Goal: Task Accomplishment & Management: Complete application form

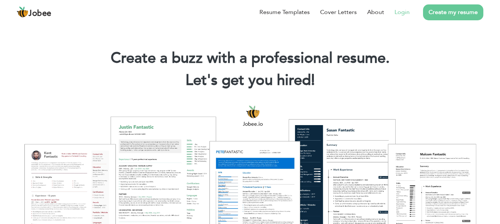
click at [404, 13] on link "Login" at bounding box center [401, 12] width 15 height 9
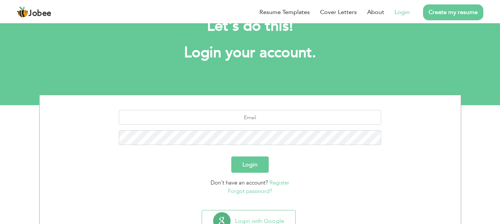
scroll to position [31, 0]
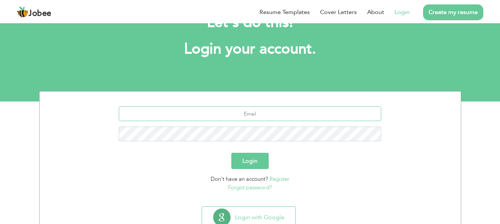
click at [272, 110] on input "text" at bounding box center [250, 113] width 262 height 15
type input "s"
type input "a"
type input "saahsol22@gmail.com"
click at [231, 153] on button "Login" at bounding box center [249, 161] width 37 height 16
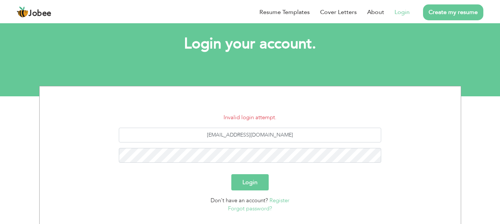
scroll to position [37, 0]
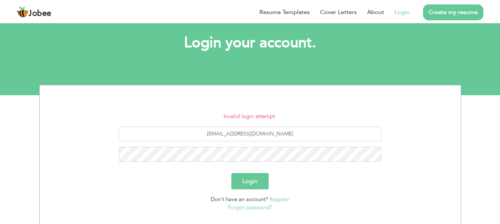
click at [251, 209] on link "Forgot password?" at bounding box center [250, 207] width 44 height 7
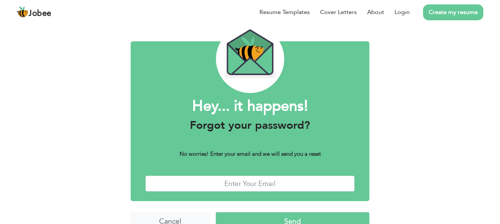
scroll to position [27, 0]
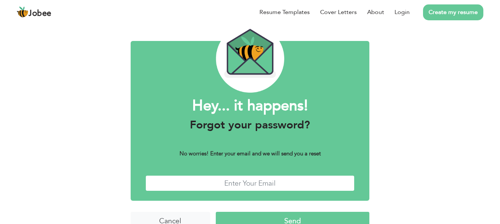
click at [262, 186] on input "text" at bounding box center [249, 184] width 209 height 16
type input "saahsol22@gmail.com"
click at [321, 215] on input "Send" at bounding box center [292, 220] width 153 height 16
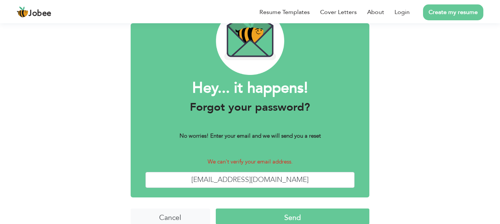
scroll to position [48, 0]
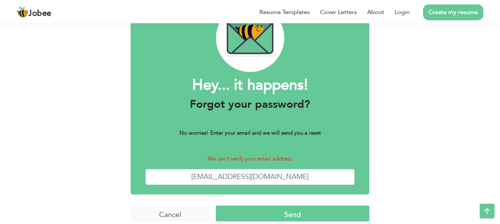
click at [278, 218] on input "Send" at bounding box center [292, 214] width 153 height 16
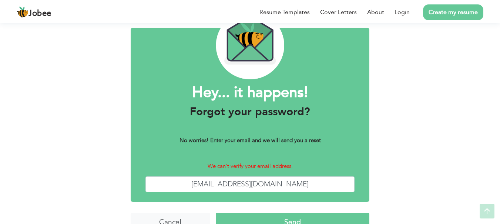
scroll to position [54, 0]
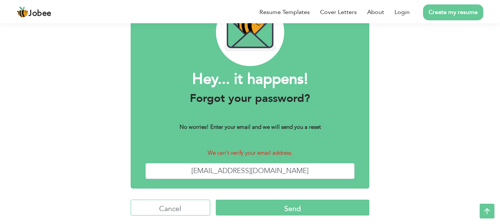
click at [171, 210] on input "Cancel" at bounding box center [171, 208] width 80 height 16
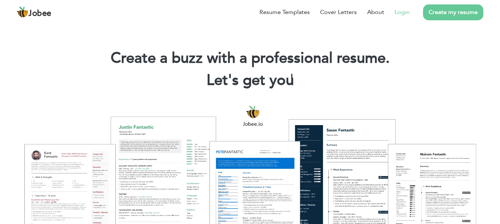
click at [406, 11] on link "Login" at bounding box center [401, 12] width 15 height 9
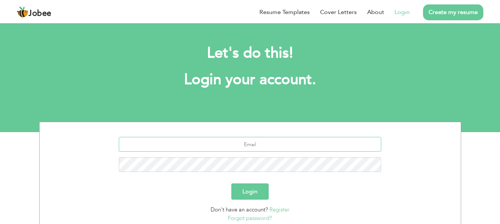
click at [254, 144] on input "text" at bounding box center [250, 144] width 262 height 15
type input "[EMAIL_ADDRESS][DOMAIN_NAME]"
click at [231, 184] on button "Login" at bounding box center [249, 192] width 37 height 16
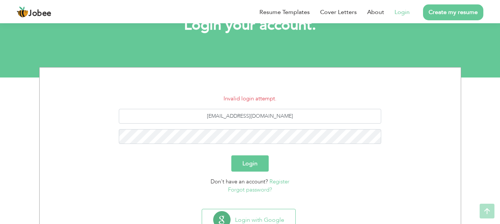
scroll to position [58, 0]
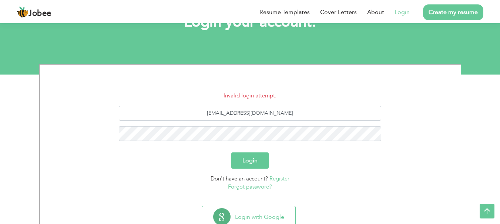
click at [252, 187] on link "Forgot password?" at bounding box center [250, 186] width 44 height 7
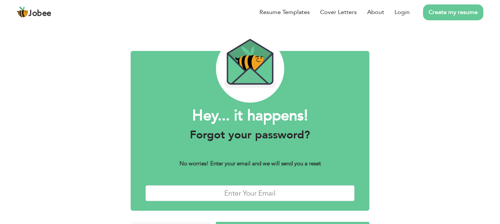
scroll to position [25, 0]
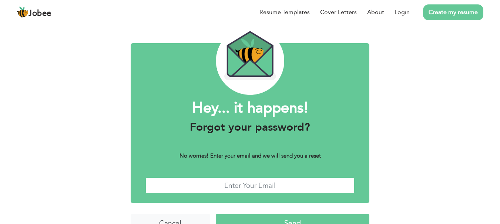
click at [251, 190] on input "text" at bounding box center [249, 186] width 209 height 16
type input "afnangujjar007@gmail.com"
click at [288, 222] on input "Send" at bounding box center [292, 222] width 153 height 16
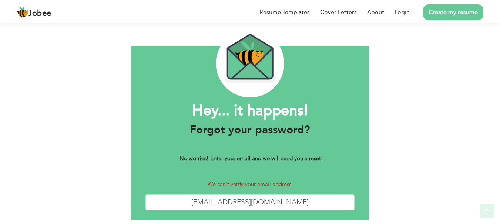
scroll to position [51, 0]
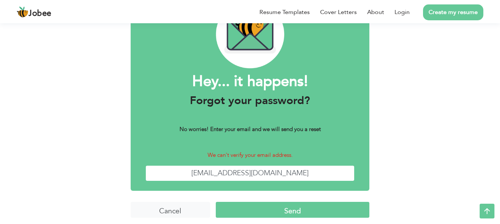
click at [266, 174] on input "[EMAIL_ADDRESS][DOMAIN_NAME]" at bounding box center [249, 174] width 209 height 16
click at [313, 174] on input "afnangujjar007@gmail.com" at bounding box center [249, 174] width 209 height 16
type input "a"
type input "saahsol22@gmail.com"
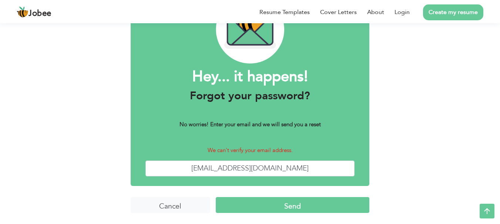
click at [316, 206] on input "Send" at bounding box center [292, 205] width 153 height 16
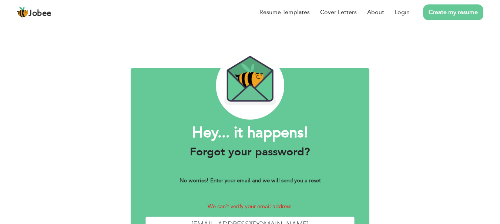
scroll to position [56, 0]
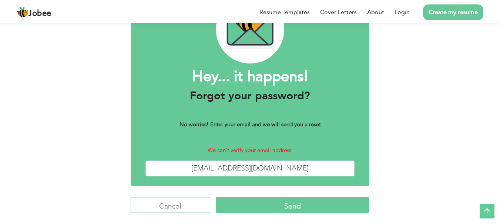
click at [174, 209] on input "Cancel" at bounding box center [171, 205] width 80 height 16
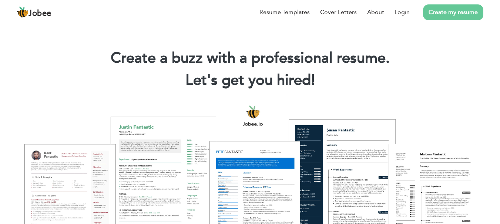
click at [437, 12] on link "Create my resume" at bounding box center [453, 12] width 60 height 16
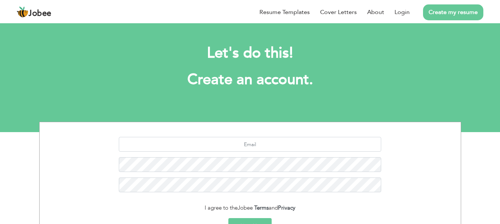
scroll to position [28, 0]
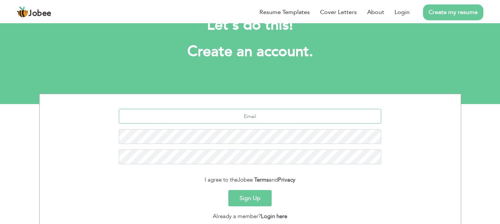
click at [265, 110] on input "text" at bounding box center [250, 116] width 262 height 15
type input "[EMAIL_ADDRESS][DOMAIN_NAME]"
click at [263, 197] on button "Sign Up" at bounding box center [249, 198] width 43 height 16
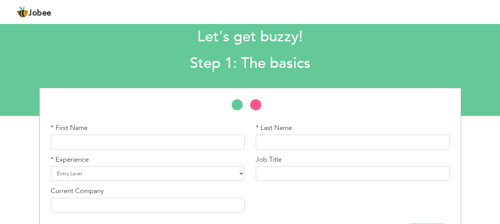
scroll to position [44, 0]
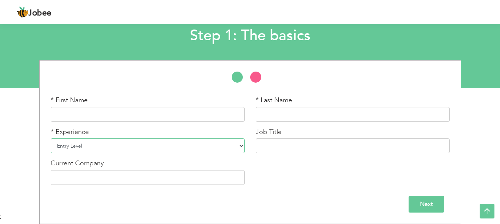
click at [172, 149] on select "Entry Level Less than 1 Year 1 Year 2 Years 3 Years 4 Years 5 Years 6 Years 7 Y…" at bounding box center [148, 146] width 194 height 15
click at [289, 178] on div "* First Name * Last Name * Experience Entry Level Less than 1 Year 1 Year 2 Yea…" at bounding box center [250, 143] width 410 height 95
click at [138, 115] on input "text" at bounding box center [148, 114] width 194 height 15
type input "Afnan"
click at [288, 114] on input "text" at bounding box center [353, 114] width 194 height 15
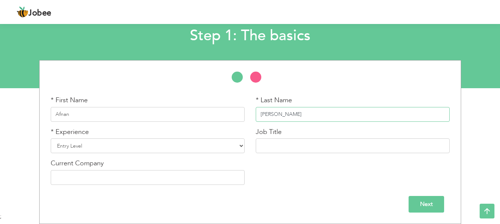
type input "[PERSON_NAME]"
click at [151, 145] on select "Entry Level Less than 1 Year 1 Year 2 Years 3 Years 4 Years 5 Years 6 Years 7 Y…" at bounding box center [148, 146] width 194 height 15
click at [288, 149] on input "text" at bounding box center [353, 146] width 194 height 15
type input "A"
paste input "virtual assistant"
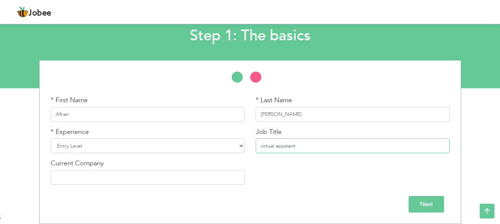
type input "virtual assistant"
click at [190, 146] on select "Entry Level Less than 1 Year 1 Year 2 Years 3 Years 4 Years 5 Years 6 Years 7 Y…" at bounding box center [148, 146] width 194 height 15
select select "8"
click at [51, 139] on select "Entry Level Less than 1 Year 1 Year 2 Years 3 Years 4 Years 5 Years 6 Years 7 Y…" at bounding box center [148, 146] width 194 height 15
click at [122, 175] on input "text" at bounding box center [148, 177] width 194 height 15
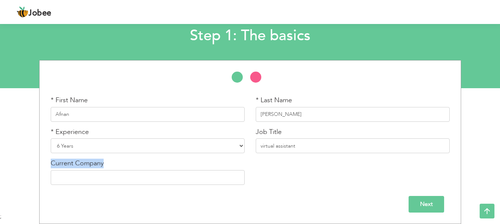
drag, startPoint x: 107, startPoint y: 163, endPoint x: 52, endPoint y: 163, distance: 55.5
click at [52, 163] on div "Current Company" at bounding box center [148, 172] width 194 height 26
copy label "Current Company"
click at [166, 18] on div "Jobee Profile Resume Templates Resume Templates Cover Letters About My Resume W…" at bounding box center [249, 13] width 477 height 20
click at [69, 175] on input "text" at bounding box center [148, 177] width 194 height 15
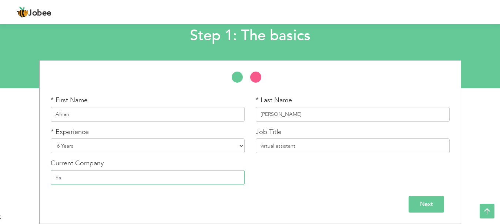
type input "S"
type input "saahsol"
click at [262, 146] on input "virtual assistant" at bounding box center [353, 146] width 194 height 15
click at [277, 146] on input "Virtual assistant" at bounding box center [353, 146] width 194 height 15
click at [278, 146] on input "Virtual assistant" at bounding box center [353, 146] width 194 height 15
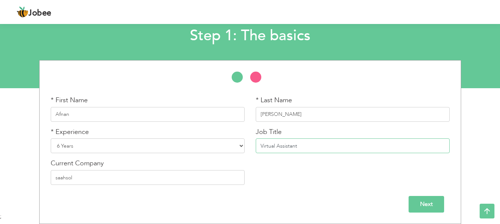
type input "Virtual Assistant"
click at [57, 177] on input "saahsol" at bounding box center [148, 177] width 194 height 15
type input "Saahsol"
click at [423, 203] on input "Next" at bounding box center [425, 204] width 35 height 17
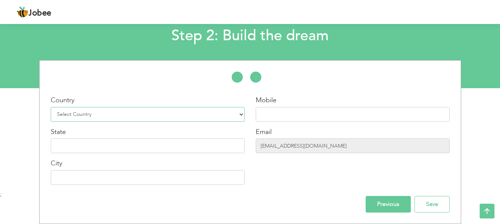
click at [118, 113] on select "Select Country Afghanistan Albania Algeria American Samoa Andorra Angola Anguil…" at bounding box center [148, 114] width 194 height 15
select select "166"
click at [51, 107] on select "Select Country Afghanistan Albania Algeria American Samoa Andorra Angola Anguil…" at bounding box center [148, 114] width 194 height 15
click at [280, 113] on input "text" at bounding box center [353, 114] width 194 height 15
type input "03341210671"
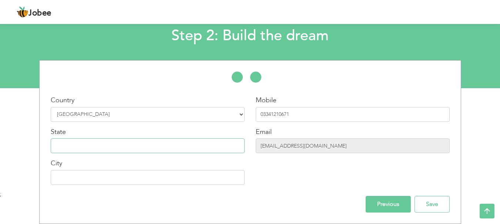
click at [169, 149] on input "text" at bounding box center [148, 146] width 194 height 15
type input "[GEOGRAPHIC_DATA]"
click at [271, 115] on input "03341210671" at bounding box center [353, 114] width 194 height 15
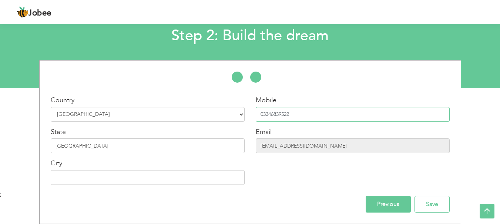
type input "03346839522"
click at [112, 180] on input "text" at bounding box center [148, 177] width 194 height 15
click at [62, 179] on input "Mein channu" at bounding box center [148, 177] width 194 height 15
click at [276, 189] on div "Mobile 03346839522 Email saahsol22@gmail.com" at bounding box center [352, 143] width 205 height 95
click at [71, 179] on input "Main channu" at bounding box center [148, 177] width 194 height 15
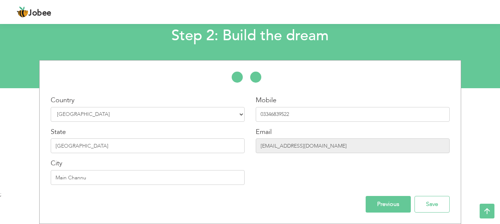
drag, startPoint x: 295, startPoint y: 173, endPoint x: 301, endPoint y: 182, distance: 10.5
click at [301, 182] on div "Mobile 03346839522 Email saahsol22@gmail.com" at bounding box center [352, 143] width 205 height 95
click at [305, 194] on div "Country Select Country Afghanistan Albania Algeria American Samoa Andorra Angol…" at bounding box center [250, 142] width 410 height 141
click at [62, 177] on input "Main Channu" at bounding box center [148, 177] width 194 height 15
click at [66, 179] on input "Main Channu" at bounding box center [148, 177] width 194 height 15
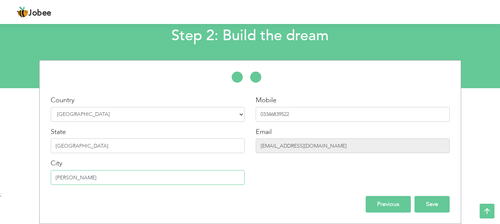
type input "[PERSON_NAME]"
click at [433, 205] on input "Save" at bounding box center [431, 204] width 35 height 17
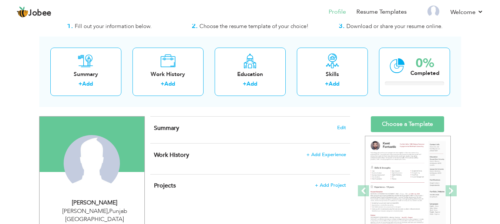
scroll to position [27, 0]
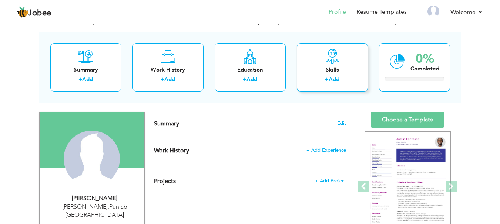
click at [332, 80] on link "Add" at bounding box center [333, 79] width 11 height 7
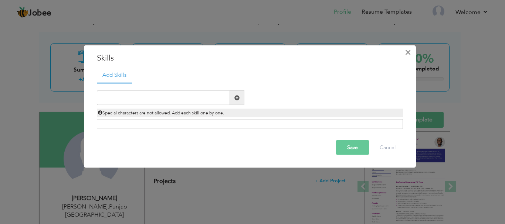
click at [409, 53] on span "×" at bounding box center [408, 51] width 6 height 13
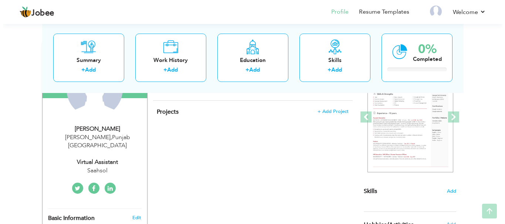
scroll to position [119, 0]
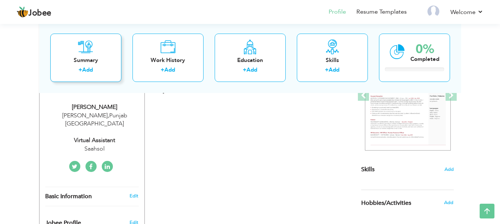
click at [88, 67] on link "Add" at bounding box center [87, 69] width 11 height 7
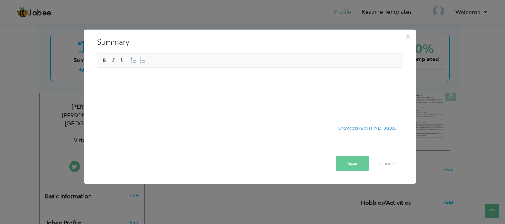
click at [154, 68] on html at bounding box center [249, 68] width 305 height 0
click at [152, 84] on html at bounding box center [249, 79] width 305 height 23
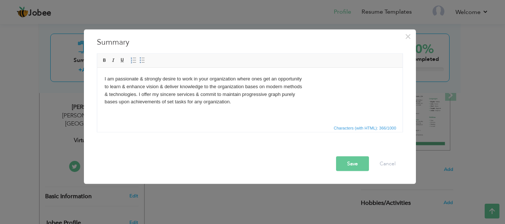
click at [351, 165] on button "Save" at bounding box center [352, 163] width 33 height 15
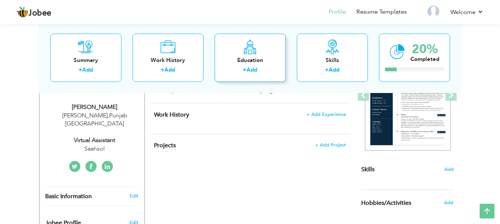
click at [251, 71] on link "Add" at bounding box center [251, 69] width 11 height 7
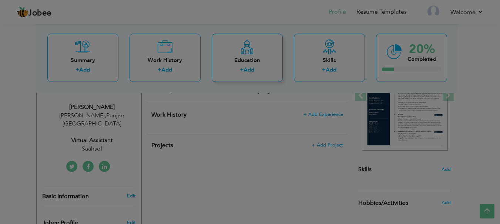
radio input "true"
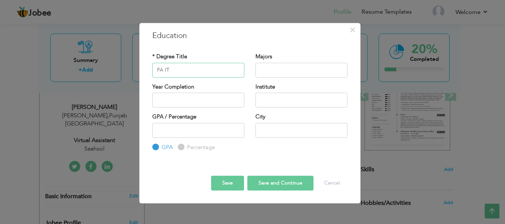
type input "FA IT"
click at [278, 72] on input "text" at bounding box center [302, 70] width 92 height 15
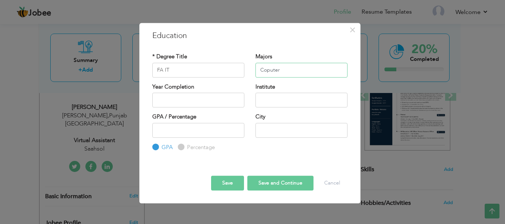
type input "Coputer"
type input "2025"
click at [221, 102] on input "2025" at bounding box center [198, 100] width 92 height 15
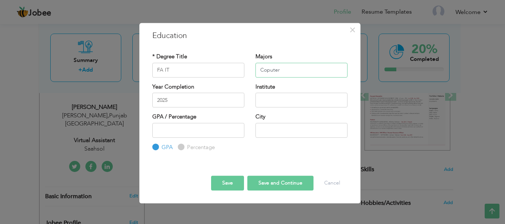
click at [266, 71] on input "Coputer" at bounding box center [302, 70] width 92 height 15
type input "Computer"
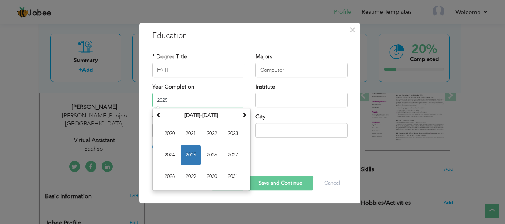
click at [218, 101] on input "2025" at bounding box center [198, 100] width 92 height 15
click at [157, 116] on span at bounding box center [158, 114] width 5 height 5
click at [243, 118] on th at bounding box center [244, 115] width 9 height 11
click at [195, 155] on span "2025" at bounding box center [191, 155] width 20 height 20
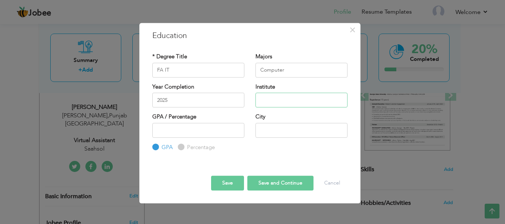
click at [275, 102] on input "text" at bounding box center [302, 100] width 92 height 15
type input "Bais Multan"
click at [274, 129] on input "text" at bounding box center [302, 130] width 92 height 15
type input "[PERSON_NAME]"
click at [202, 134] on input "number" at bounding box center [198, 130] width 92 height 15
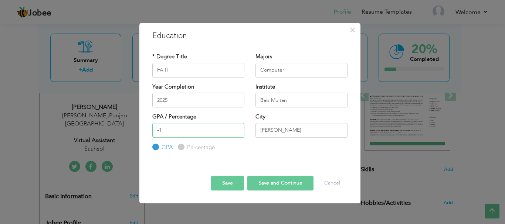
click at [237, 131] on input "-1" at bounding box center [198, 130] width 92 height 15
click at [237, 131] on input "-2" at bounding box center [198, 130] width 92 height 15
click at [236, 127] on input "-1" at bounding box center [198, 130] width 92 height 15
click at [236, 127] on input "0" at bounding box center [198, 130] width 92 height 15
type input "1"
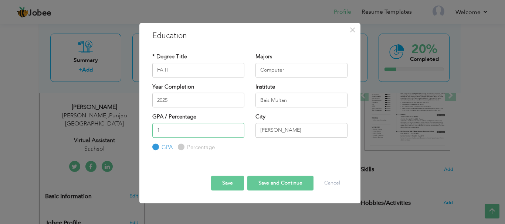
click at [236, 129] on input "1" at bounding box center [198, 130] width 92 height 15
click at [185, 147] on label "Percentage" at bounding box center [200, 148] width 30 height 8
click at [183, 147] on input "Percentage" at bounding box center [180, 147] width 5 height 5
radio input "true"
click at [175, 128] on input "1" at bounding box center [198, 130] width 92 height 15
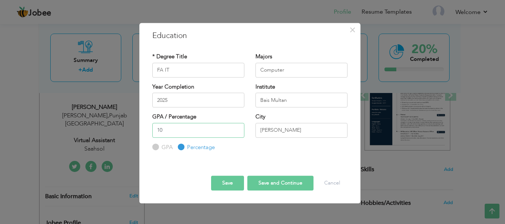
type input "1"
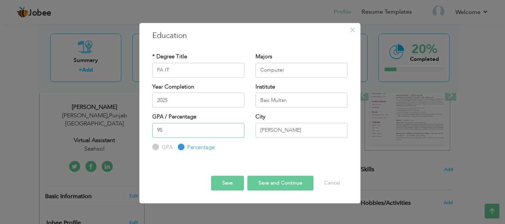
type input "9"
type input "70"
click at [280, 185] on button "Save and Continue" at bounding box center [280, 183] width 66 height 15
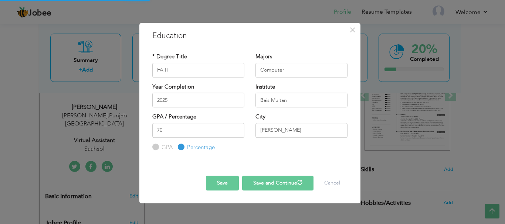
radio input "true"
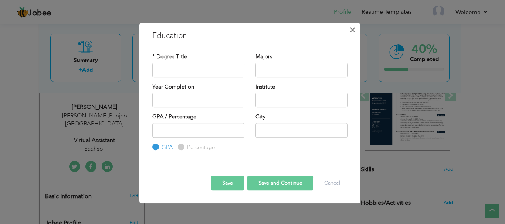
click at [352, 29] on span "×" at bounding box center [352, 29] width 6 height 13
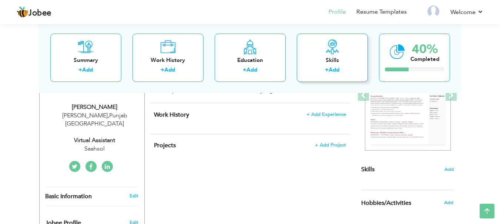
click at [333, 70] on link "Add" at bounding box center [333, 69] width 11 height 7
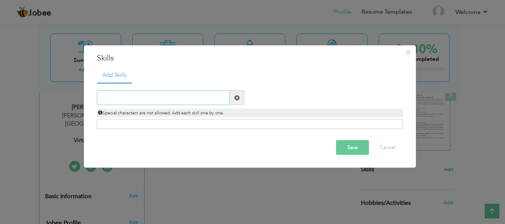
type input "v"
click at [127, 99] on input "Virtual Assiant Amazon" at bounding box center [163, 98] width 133 height 15
click at [190, 98] on input "Virtual Assistant Amazon" at bounding box center [163, 98] width 133 height 15
type input "Virtual Assistant Amazon"
click at [236, 99] on span at bounding box center [236, 97] width 5 height 5
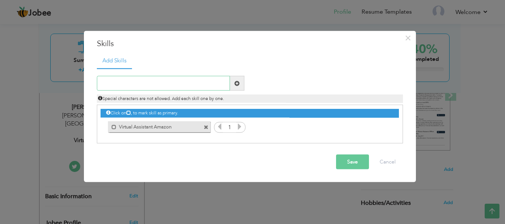
click at [180, 84] on input "text" at bounding box center [163, 83] width 133 height 15
click at [137, 86] on input "text" at bounding box center [163, 83] width 133 height 15
type input "Sale Management"
click at [237, 84] on span at bounding box center [236, 83] width 5 height 5
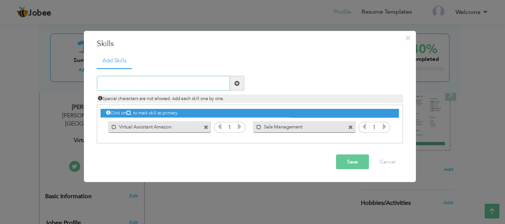
click at [165, 87] on input "text" at bounding box center [163, 83] width 133 height 15
type input "W"
type input "Ebay Store Management"
click at [238, 84] on span at bounding box center [236, 83] width 5 height 5
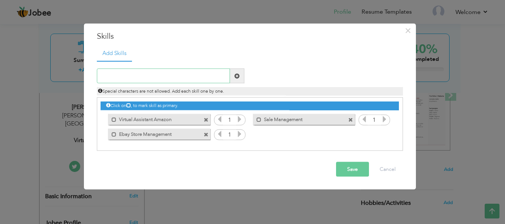
click at [182, 76] on input "text" at bounding box center [163, 76] width 133 height 15
type input "Walmart Store Management"
click at [238, 76] on span at bounding box center [236, 75] width 5 height 5
click at [186, 74] on input "text" at bounding box center [163, 76] width 133 height 15
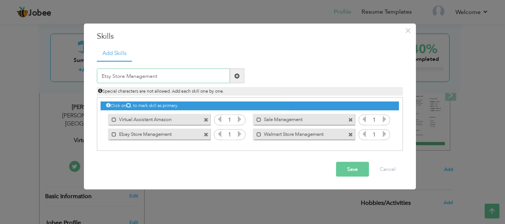
type input "Etsy Store Management"
click at [237, 76] on span at bounding box center [236, 75] width 5 height 5
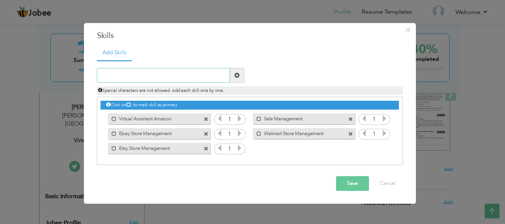
click at [149, 73] on input "text" at bounding box center [163, 75] width 133 height 15
paste input "Newegg Store Management"
type input "Newegg Store Management"
click at [237, 75] on span at bounding box center [236, 75] width 5 height 5
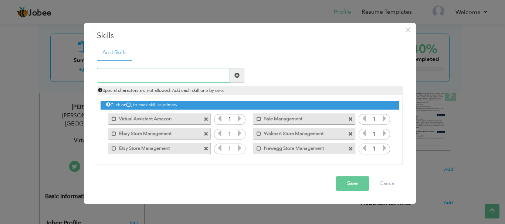
click at [129, 71] on input "text" at bounding box center [163, 75] width 133 height 15
paste input "Onbuy store management [GEOGRAPHIC_DATA]"
type input "Onbuy store management [GEOGRAPHIC_DATA]"
click at [236, 74] on span at bounding box center [236, 75] width 5 height 5
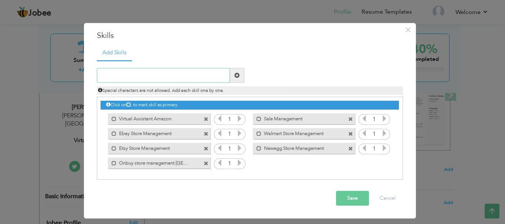
click at [170, 75] on input "text" at bounding box center [163, 75] width 133 height 15
paste input "Product Manager"
type input "Product Manager"
click at [237, 78] on span at bounding box center [237, 75] width 14 height 15
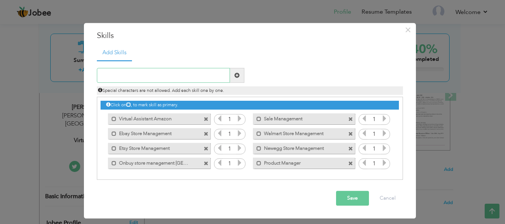
click at [180, 73] on input "text" at bounding box center [163, 75] width 133 height 15
paste input "Amazon Seller Central Management"
type input "Amazon Seller Central Management"
click at [238, 76] on span at bounding box center [236, 75] width 5 height 5
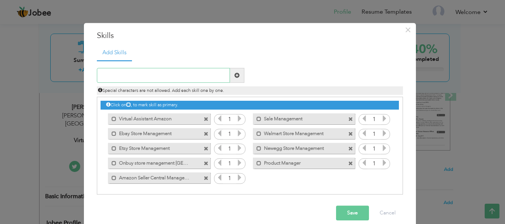
click at [146, 68] on input "text" at bounding box center [163, 75] width 133 height 15
paste input "Social Media Marketing"
type input "Social Media Marketing"
click at [234, 77] on span at bounding box center [236, 75] width 5 height 5
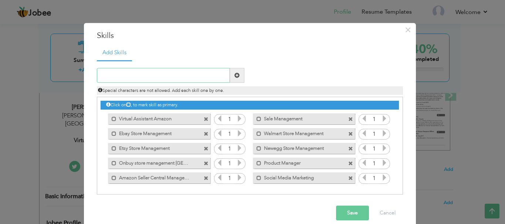
click at [130, 77] on input "text" at bounding box center [163, 75] width 133 height 15
type input "Tik Tok Store Management"
click at [234, 75] on span at bounding box center [236, 75] width 5 height 5
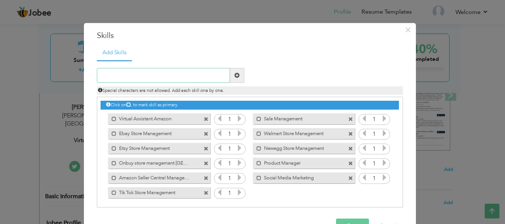
click at [152, 74] on input "text" at bounding box center [163, 75] width 133 height 15
paste input "Sale and Marketing skills"
type input "Sale and Marketing skills"
click at [234, 75] on span at bounding box center [236, 75] width 5 height 5
click at [166, 74] on input "text" at bounding box center [163, 75] width 133 height 15
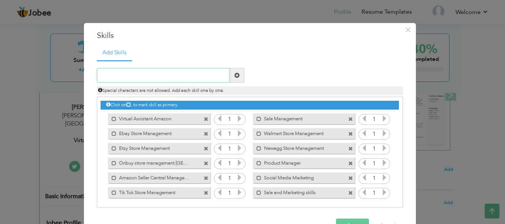
paste input "business development skills"
type input "business development skills"
click at [230, 78] on span at bounding box center [237, 75] width 14 height 15
click at [173, 73] on input "text" at bounding box center [163, 75] width 133 height 15
paste input "C++"
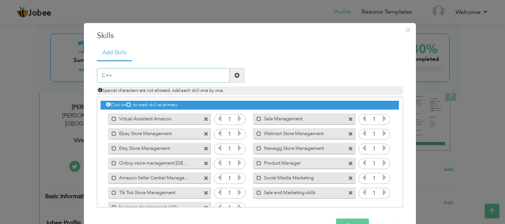
type input "C++"
click at [236, 79] on span at bounding box center [237, 75] width 14 height 15
click at [160, 75] on input "text" at bounding box center [163, 75] width 133 height 15
paste input "Core PHP"
type input "Core PHP"
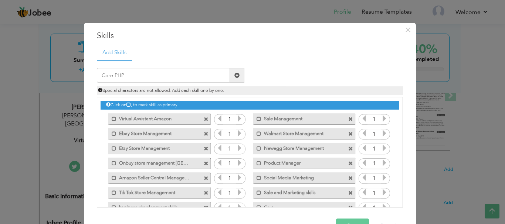
click at [236, 76] on span at bounding box center [236, 75] width 5 height 5
click at [156, 77] on input "text" at bounding box center [163, 75] width 133 height 15
paste input "Bootstrap"
type input "Bootstrap"
click at [234, 77] on span at bounding box center [236, 75] width 5 height 5
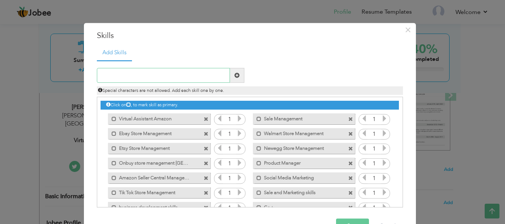
click at [170, 72] on input "text" at bounding box center [163, 75] width 133 height 15
paste input "HTML 5"
type input "HTML 5"
click at [231, 78] on span at bounding box center [237, 75] width 14 height 15
click at [153, 75] on input "text" at bounding box center [163, 75] width 133 height 15
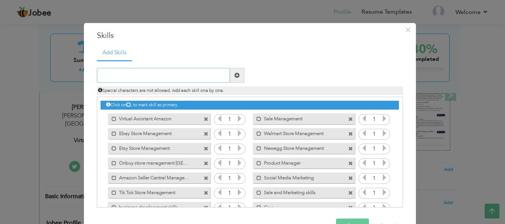
paste input "HTML, CSS, and Other Coding Languages"
type input "HTML, CSS, and Other Coding Languages"
click at [234, 74] on span at bounding box center [236, 75] width 5 height 5
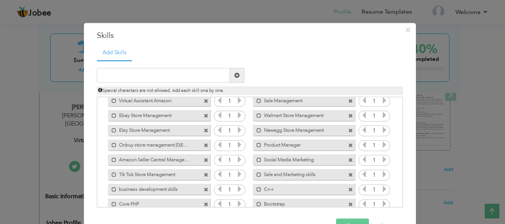
scroll to position [19, 0]
click at [158, 78] on input "text" at bounding box center [163, 75] width 133 height 15
paste input "Adobe Photoshop"
type input "Adobe Photoshop"
click at [234, 76] on span at bounding box center [236, 75] width 5 height 5
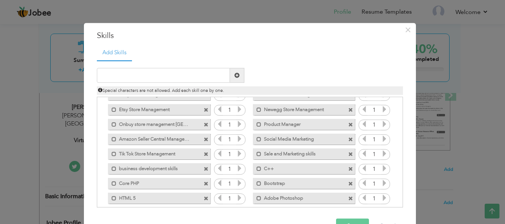
scroll to position [16, 0]
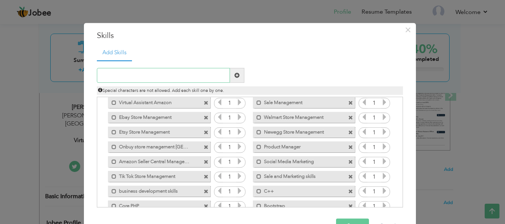
click at [139, 77] on input "text" at bounding box center [163, 75] width 133 height 15
type input "w"
click at [116, 77] on input "World press" at bounding box center [163, 75] width 133 height 15
click at [132, 75] on input "World Press" at bounding box center [163, 75] width 133 height 15
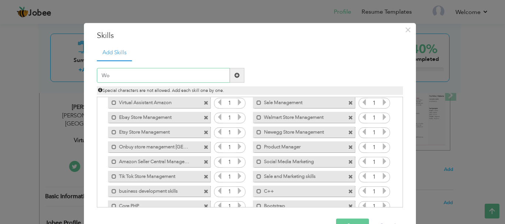
type input "W"
paste input "WordPress"
type input "WordPress"
click at [234, 77] on span at bounding box center [236, 75] width 5 height 5
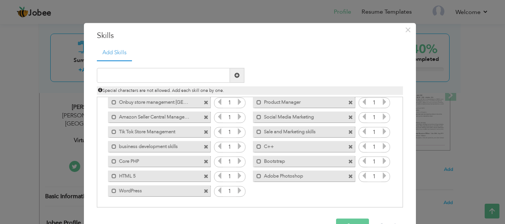
scroll to position [23, 0]
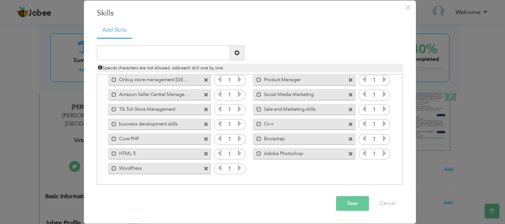
click at [354, 204] on button "Save" at bounding box center [352, 204] width 33 height 15
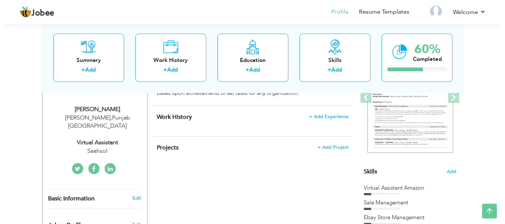
scroll to position [115, 0]
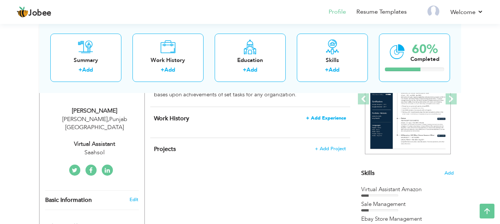
click at [323, 119] on span "+ Add Experience" at bounding box center [326, 118] width 40 height 5
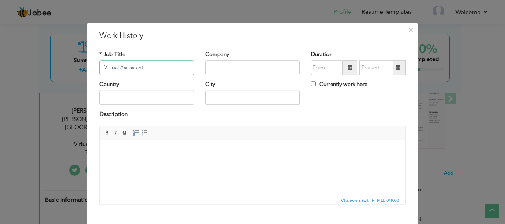
type input "Virtual Assiastant"
click at [221, 64] on input "text" at bounding box center [252, 67] width 95 height 15
type input "Saahsol"
click at [139, 97] on input "text" at bounding box center [146, 98] width 95 height 15
type input "[GEOGRAPHIC_DATA]"
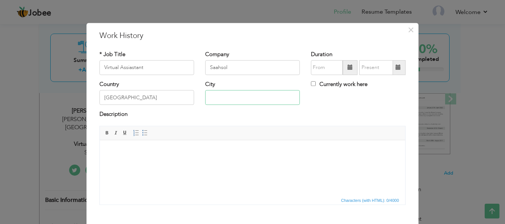
click at [225, 98] on input "text" at bounding box center [252, 98] width 95 height 15
type input "[PERSON_NAME]"
click at [129, 67] on input "Virtual Assiastant" at bounding box center [146, 67] width 95 height 15
type input "Virtual Assistant"
click at [172, 53] on div "* Job Title Virtual Assistant" at bounding box center [146, 63] width 95 height 24
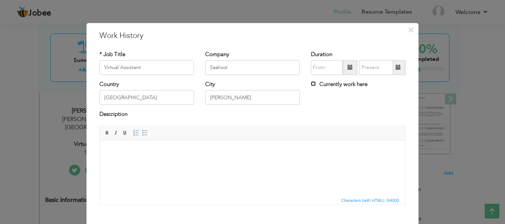
click at [311, 83] on input "Currently work here" at bounding box center [313, 83] width 5 height 5
checkbox input "true"
click at [216, 155] on body at bounding box center [252, 152] width 291 height 8
drag, startPoint x: 126, startPoint y: 114, endPoint x: 98, endPoint y: 114, distance: 27.7
click at [99, 114] on div "Description" at bounding box center [252, 116] width 306 height 10
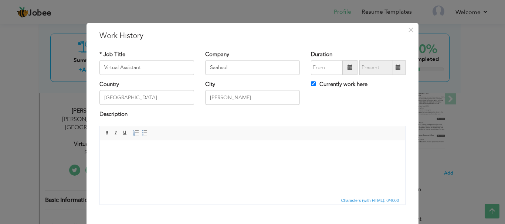
drag, startPoint x: 98, startPoint y: 114, endPoint x: 117, endPoint y: 114, distance: 18.5
click at [117, 114] on label "Description" at bounding box center [113, 115] width 28 height 8
click at [180, 163] on html at bounding box center [252, 151] width 305 height 23
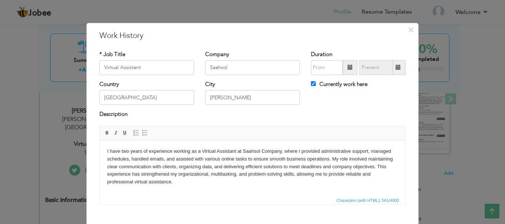
scroll to position [41, 0]
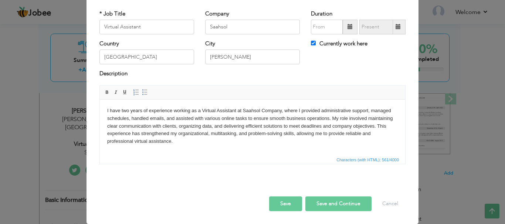
click at [107, 111] on p "I have two years of experience working as a Virtual Assistant at Saahsol Compan…" at bounding box center [252, 126] width 291 height 38
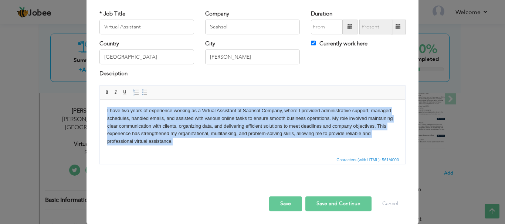
drag, startPoint x: 107, startPoint y: 111, endPoint x: 175, endPoint y: 142, distance: 75.0
click at [175, 142] on p "I have two years of experience working as a Virtual Assistant at Saahsol Compan…" at bounding box center [252, 126] width 291 height 38
paste body
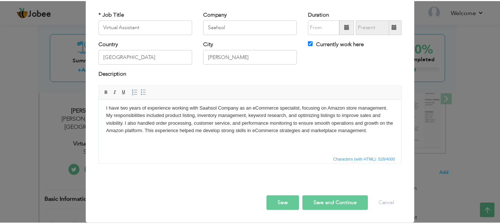
scroll to position [0, 0]
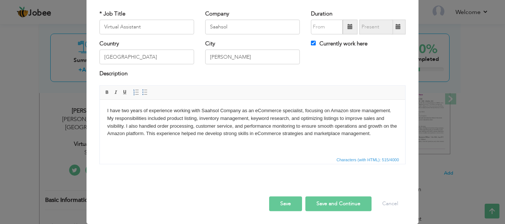
click at [328, 204] on button "Save and Continue" at bounding box center [338, 204] width 66 height 15
click at [335, 205] on button "Save and Continue" at bounding box center [338, 204] width 66 height 15
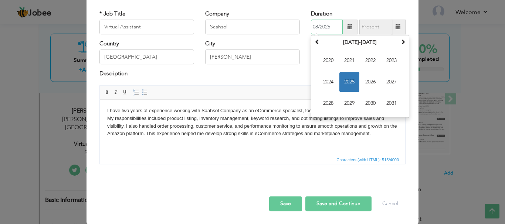
click at [326, 27] on input "08/2025" at bounding box center [327, 27] width 32 height 15
click at [349, 82] on span "2025" at bounding box center [349, 82] width 20 height 20
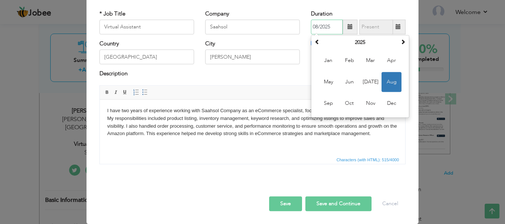
drag, startPoint x: 329, startPoint y: 29, endPoint x: 325, endPoint y: 27, distance: 4.6
click at [325, 27] on input "08/2025" at bounding box center [327, 27] width 32 height 15
click at [335, 26] on input "08/2024" at bounding box center [327, 27] width 32 height 15
click at [351, 85] on span "Jun" at bounding box center [349, 82] width 20 height 20
type input "06/2024"
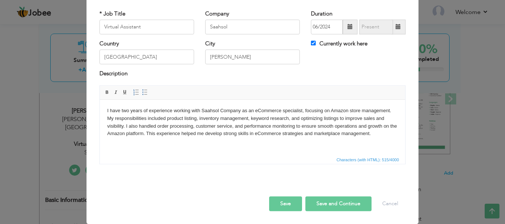
click at [330, 204] on button "Save and Continue" at bounding box center [338, 204] width 66 height 15
checkbox input "false"
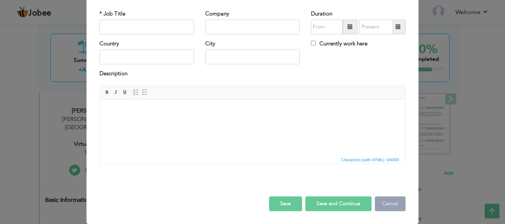
click at [384, 206] on button "Cancel" at bounding box center [390, 204] width 31 height 15
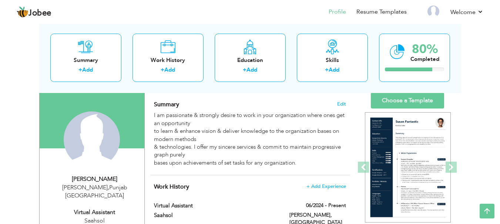
scroll to position [20, 0]
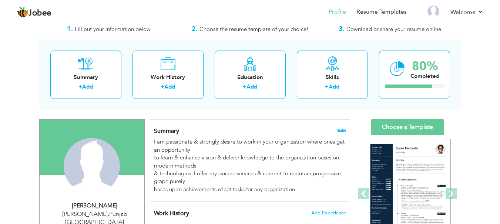
click at [339, 130] on span "Edit" at bounding box center [341, 130] width 9 height 5
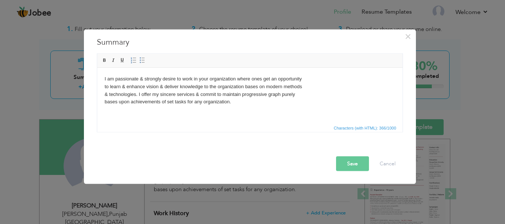
click at [101, 81] on html "I am passionate & strongly desire to work in your organization where ones get a…" at bounding box center [249, 90] width 305 height 45
click at [105, 74] on html "I am passionate & strongly desire to work in your organization where ones get a…" at bounding box center [249, 90] width 305 height 45
click at [101, 101] on html "I am passionate & strongly desire to work in your organization where ones get a…" at bounding box center [249, 90] width 305 height 45
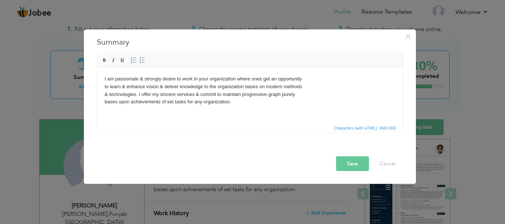
click at [104, 86] on html "I am passionate & strongly desire to work in your organization where ones get a…" at bounding box center [249, 90] width 305 height 45
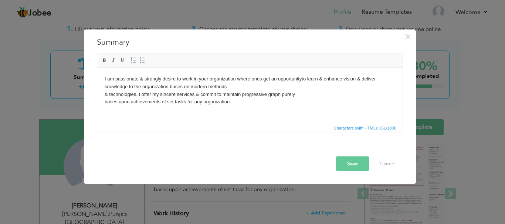
click at [104, 94] on body "I am passionate & strongly desire to work in your organization where ones get a…" at bounding box center [249, 90] width 291 height 31
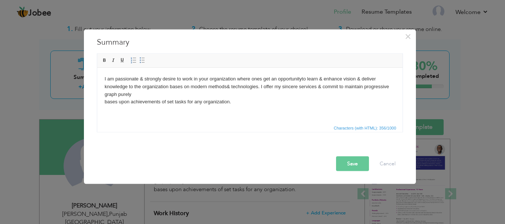
click at [104, 101] on html "I am passionate & strongly desire to work in your organization where ones get a…" at bounding box center [249, 90] width 305 height 45
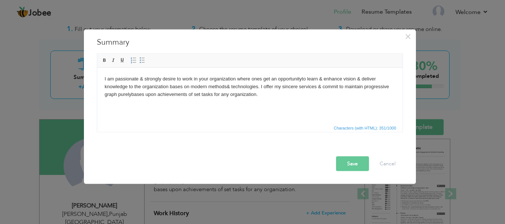
click at [104, 84] on html "I am passionate & strongly desire to work in your organization where ones get a…" at bounding box center [249, 87] width 305 height 38
click at [346, 164] on button "Save" at bounding box center [352, 163] width 33 height 15
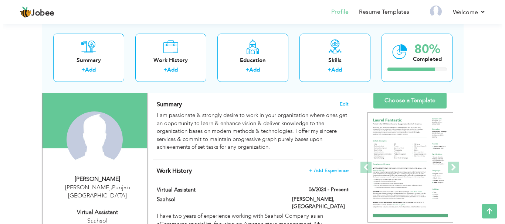
scroll to position [45, 0]
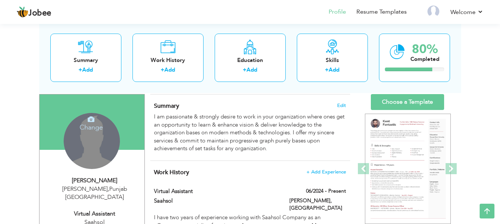
click at [92, 128] on h4 "Change" at bounding box center [91, 123] width 53 height 18
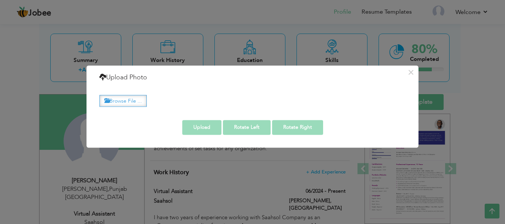
click at [124, 101] on label "Browse File ..." at bounding box center [122, 100] width 47 height 11
click at [0, 0] on input "Browse File ..." at bounding box center [0, 0] width 0 height 0
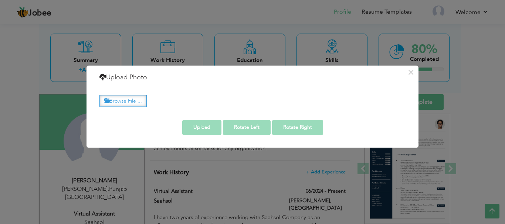
click at [135, 100] on label "Browse File ..." at bounding box center [122, 100] width 47 height 11
click at [0, 0] on input "Browse File ..." at bounding box center [0, 0] width 0 height 0
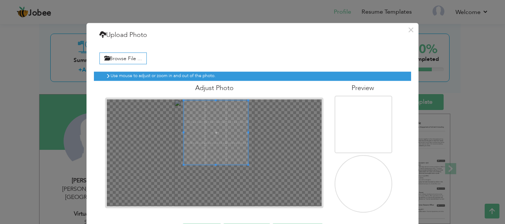
click at [214, 123] on span at bounding box center [216, 133] width 64 height 64
click at [219, 122] on span at bounding box center [216, 133] width 64 height 64
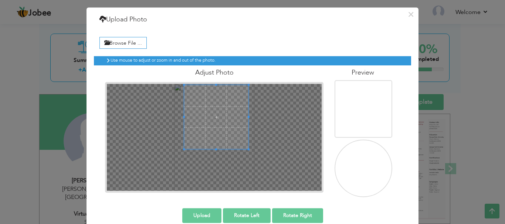
scroll to position [27, 0]
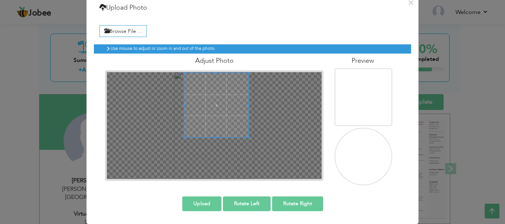
click at [206, 202] on button "Upload" at bounding box center [201, 204] width 39 height 15
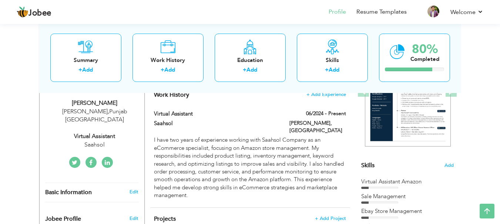
scroll to position [128, 0]
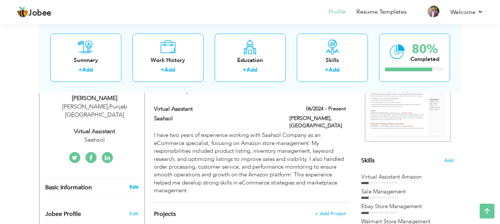
click at [133, 184] on link "Edit" at bounding box center [133, 187] width 9 height 7
type input "Afnan"
type input "Arif"
type input "03346839522"
select select "number:166"
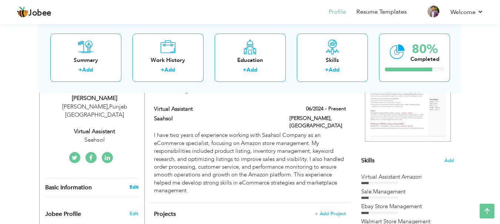
type input "Punjab"
type input "[PERSON_NAME]"
select select "number:8"
type input "Saahsol"
type input "Virtual Assistant"
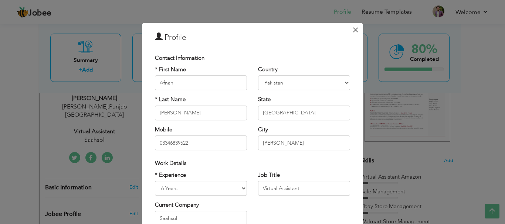
click at [352, 29] on span "×" at bounding box center [355, 29] width 6 height 13
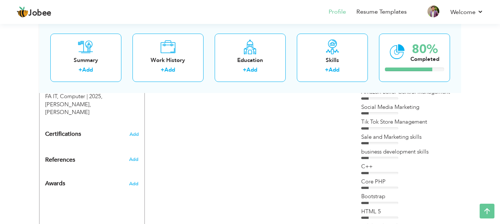
scroll to position [341, 0]
click at [132, 131] on span "Add" at bounding box center [134, 133] width 10 height 5
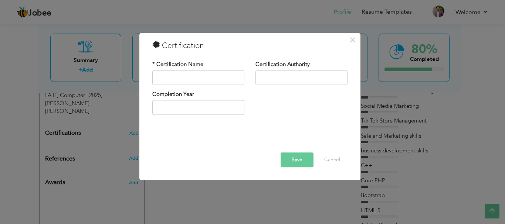
click at [176, 65] on label "* Certification Name" at bounding box center [177, 65] width 51 height 8
drag, startPoint x: 176, startPoint y: 65, endPoint x: 183, endPoint y: 65, distance: 6.7
click at [183, 65] on label "* Certification Name" at bounding box center [177, 65] width 51 height 8
click at [175, 65] on label "* Certification Name" at bounding box center [177, 65] width 51 height 8
click at [349, 40] on span "×" at bounding box center [352, 39] width 6 height 13
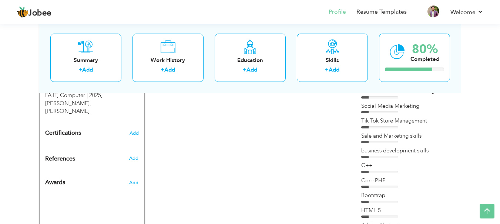
drag, startPoint x: 81, startPoint y: 119, endPoint x: 42, endPoint y: 118, distance: 38.8
click at [42, 126] on div "Certifications Add" at bounding box center [92, 133] width 105 height 14
drag, startPoint x: 44, startPoint y: 116, endPoint x: 75, endPoint y: 114, distance: 31.9
click at [75, 126] on div "Certifications Add" at bounding box center [92, 133] width 105 height 14
drag, startPoint x: 30, startPoint y: 117, endPoint x: 71, endPoint y: 117, distance: 40.7
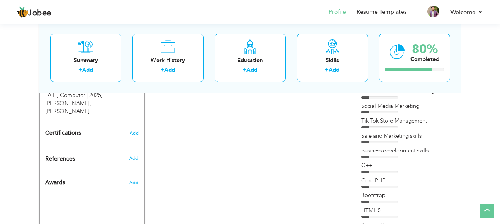
click at [71, 117] on div "View Resume Export PDF Profile Summary Public Link Experience Education Awards …" at bounding box center [250, 36] width 500 height 710
click at [133, 155] on span "Add" at bounding box center [134, 158] width 10 height 7
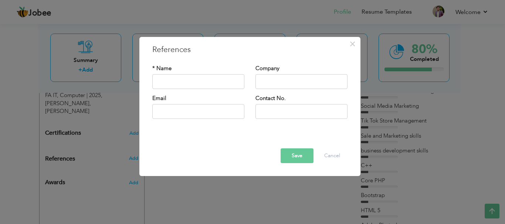
click at [109, 149] on div "× References * Name Company Email" at bounding box center [252, 112] width 505 height 224
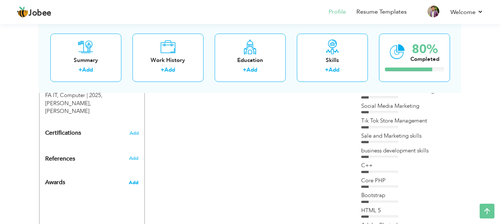
click at [129, 180] on span "Add" at bounding box center [134, 183] width 10 height 7
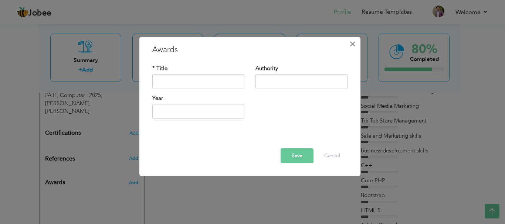
click at [353, 44] on span "×" at bounding box center [352, 43] width 6 height 13
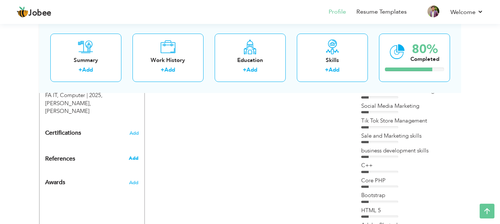
click at [135, 155] on span "Add" at bounding box center [134, 158] width 10 height 7
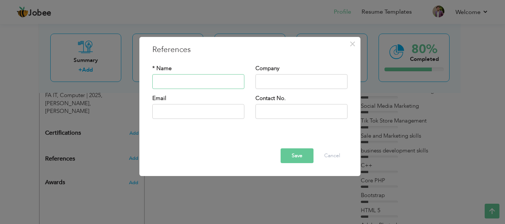
type input "A"
click at [174, 82] on input "Muhamad Arif" at bounding box center [198, 81] width 92 height 15
type input "Muhammad Arif"
click at [273, 77] on input "text" at bounding box center [302, 81] width 92 height 15
type input "Saahsol"
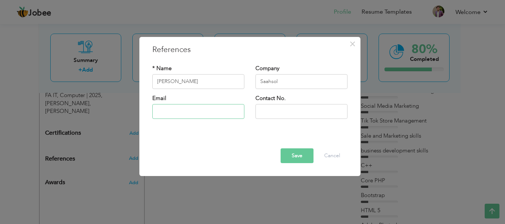
click at [196, 112] on input "text" at bounding box center [198, 111] width 92 height 15
type input "S"
type input "[EMAIL_ADDRESS][DOMAIN_NAME]"
click at [271, 112] on input "text" at bounding box center [302, 111] width 92 height 15
type input "03346839522"
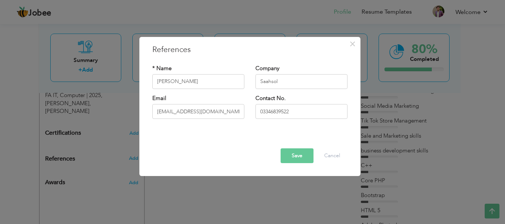
click at [299, 153] on button "Save" at bounding box center [297, 156] width 33 height 15
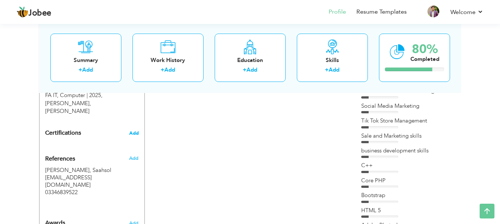
click at [133, 131] on span "Add" at bounding box center [134, 133] width 10 height 5
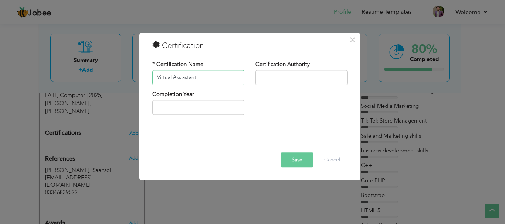
click at [185, 78] on input "Virtual Assiastant" at bounding box center [198, 77] width 92 height 15
type input "Virtual Assistant"
click at [273, 78] on input "text" at bounding box center [302, 77] width 92 height 15
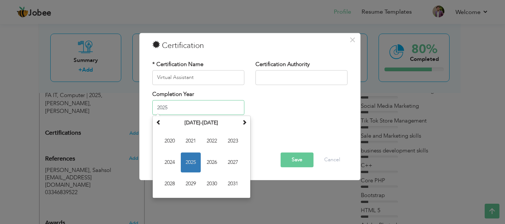
click at [208, 106] on input "2025" at bounding box center [198, 108] width 92 height 15
click at [172, 160] on span "2024" at bounding box center [170, 163] width 20 height 20
type input "2024"
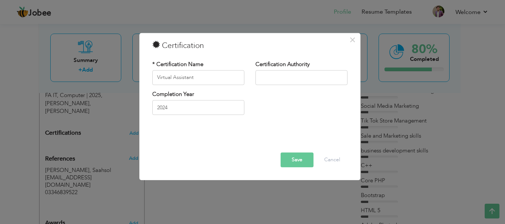
click at [304, 158] on button "Save" at bounding box center [297, 160] width 33 height 15
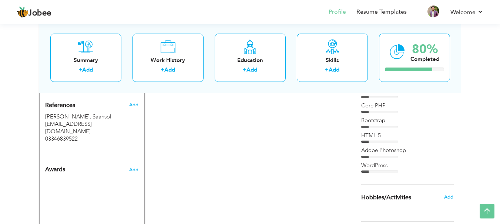
scroll to position [417, 0]
click at [131, 166] on span "Add" at bounding box center [134, 169] width 10 height 7
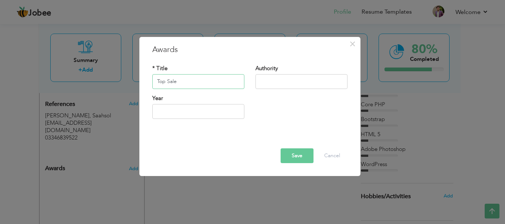
type input "Top Sale"
click at [178, 112] on input "text" at bounding box center [198, 111] width 92 height 15
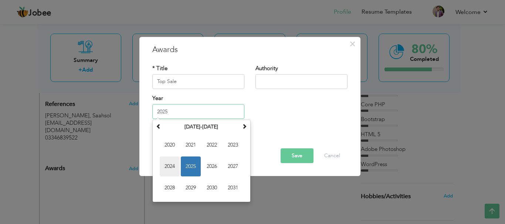
click at [172, 163] on span "2024" at bounding box center [170, 167] width 20 height 20
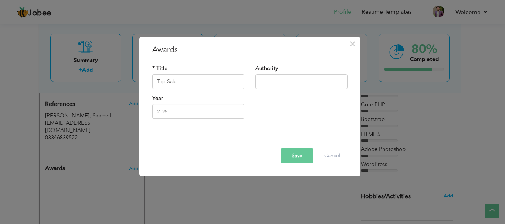
type input "2024"
click at [181, 113] on input "2024" at bounding box center [198, 111] width 92 height 15
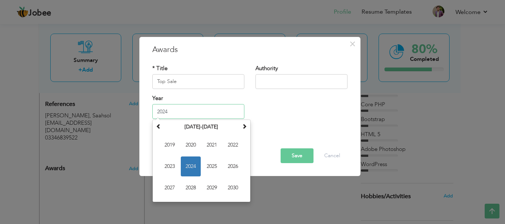
click at [197, 164] on span "2024" at bounding box center [191, 167] width 20 height 20
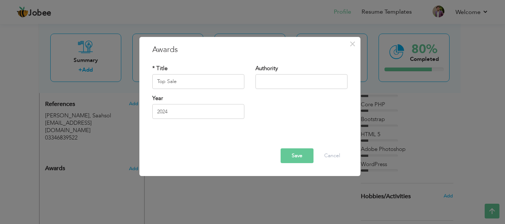
click at [303, 152] on button "Save" at bounding box center [297, 156] width 33 height 15
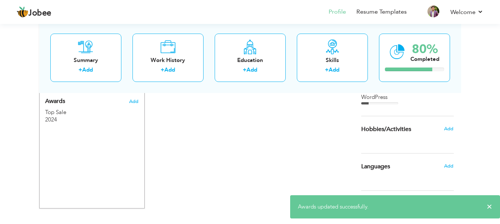
scroll to position [500, 0]
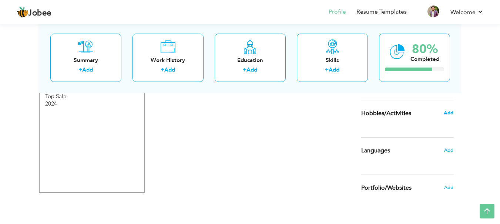
click at [450, 110] on span "Add" at bounding box center [448, 113] width 10 height 7
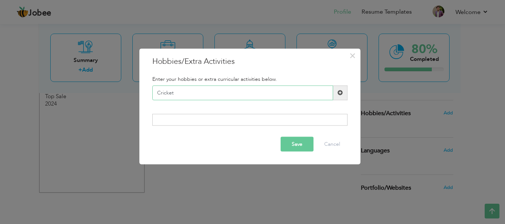
type input "Cricket"
click at [344, 93] on span at bounding box center [340, 92] width 14 height 15
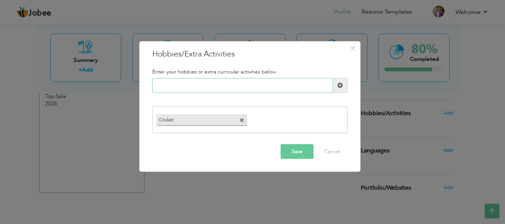
click at [217, 86] on input "text" at bounding box center [242, 85] width 181 height 15
type input "Football"
click at [338, 87] on span at bounding box center [340, 85] width 5 height 5
click at [178, 85] on input "text" at bounding box center [242, 85] width 181 height 15
paste input "Socialmedia"
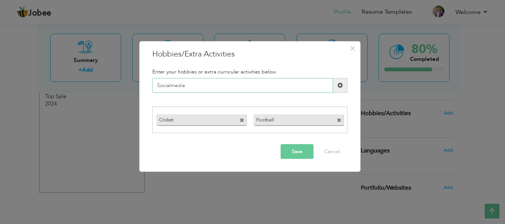
type input "Socialmedia"
click at [342, 89] on span at bounding box center [340, 85] width 14 height 15
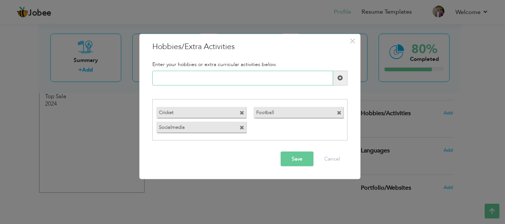
click at [205, 82] on input "text" at bounding box center [242, 78] width 181 height 15
type input "internet"
click at [341, 76] on span at bounding box center [340, 77] width 5 height 5
click at [241, 80] on input "text" at bounding box center [242, 78] width 181 height 15
click at [309, 158] on button "Save" at bounding box center [297, 159] width 33 height 15
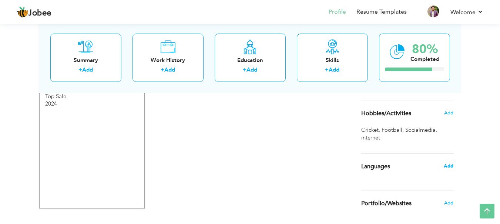
click at [448, 163] on span "Add" at bounding box center [448, 166] width 10 height 7
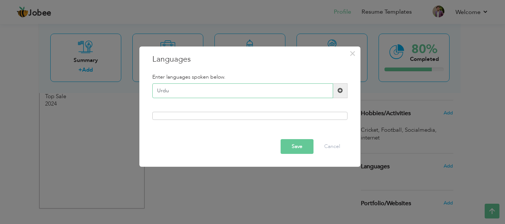
type input "Urdu"
click at [339, 91] on span at bounding box center [340, 90] width 5 height 5
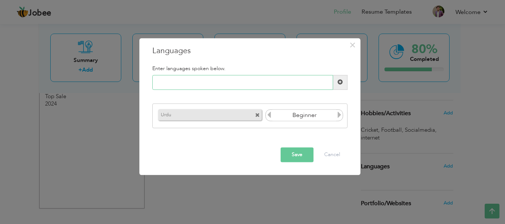
click at [186, 83] on input "text" at bounding box center [242, 82] width 181 height 15
type input "English"
click at [340, 84] on span at bounding box center [340, 82] width 5 height 5
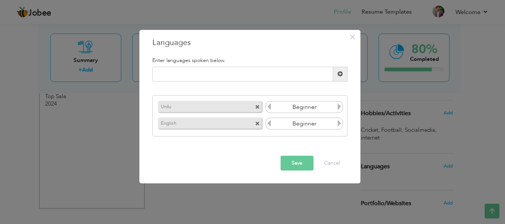
click at [340, 106] on icon at bounding box center [339, 107] width 7 height 7
click at [339, 106] on icon at bounding box center [339, 107] width 7 height 7
click at [267, 106] on icon at bounding box center [269, 107] width 7 height 7
click at [269, 106] on icon at bounding box center [269, 107] width 7 height 7
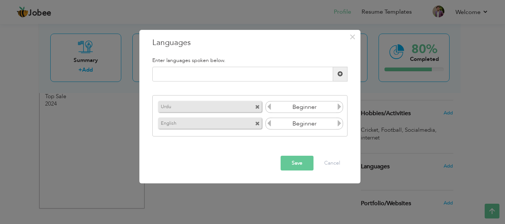
click at [341, 108] on icon at bounding box center [339, 107] width 7 height 7
click at [339, 107] on icon at bounding box center [339, 107] width 7 height 7
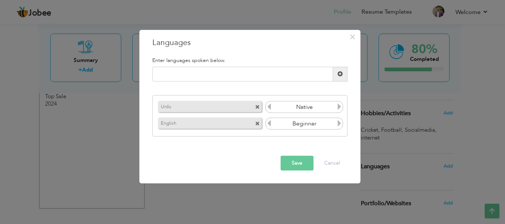
click at [268, 108] on icon at bounding box center [269, 107] width 7 height 7
click at [339, 108] on icon at bounding box center [339, 107] width 7 height 7
click at [339, 124] on icon at bounding box center [339, 123] width 7 height 7
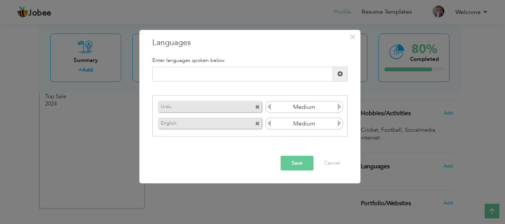
click at [305, 164] on button "Save" at bounding box center [297, 163] width 33 height 15
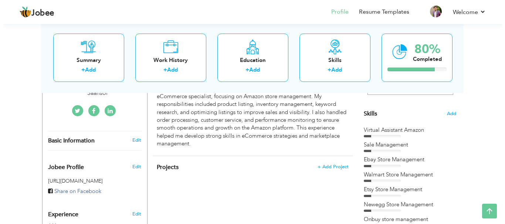
scroll to position [180, 0]
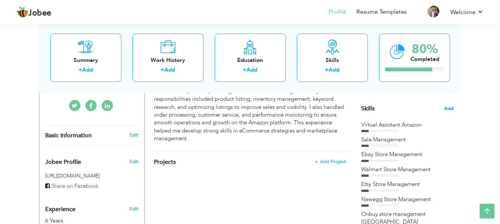
click at [446, 108] on span "Add" at bounding box center [449, 108] width 10 height 7
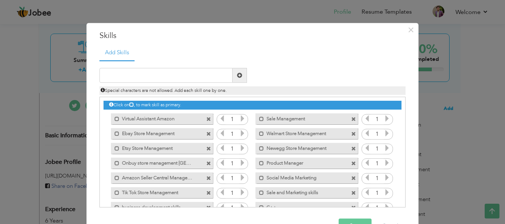
scroll to position [0, 0]
click at [239, 120] on icon at bounding box center [242, 119] width 7 height 7
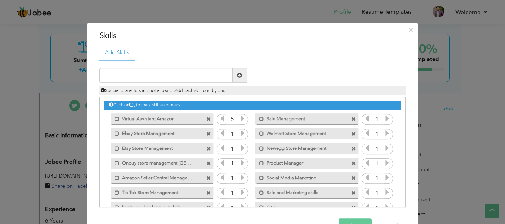
click at [239, 133] on icon at bounding box center [242, 134] width 7 height 7
click at [239, 148] on icon at bounding box center [242, 148] width 7 height 7
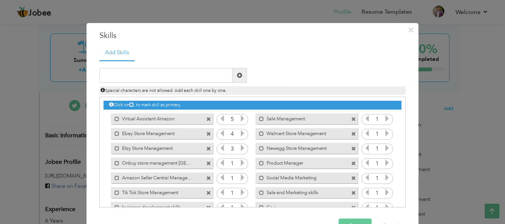
click at [239, 148] on icon at bounding box center [242, 148] width 7 height 7
click at [206, 135] on span at bounding box center [208, 134] width 5 height 5
click at [239, 135] on icon at bounding box center [242, 134] width 7 height 7
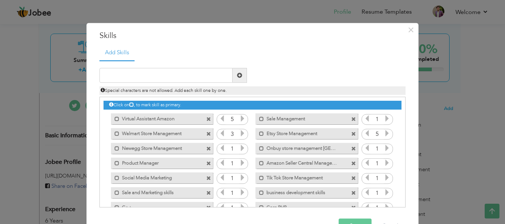
click at [239, 135] on icon at bounding box center [242, 134] width 7 height 7
click at [239, 149] on icon at bounding box center [242, 148] width 7 height 7
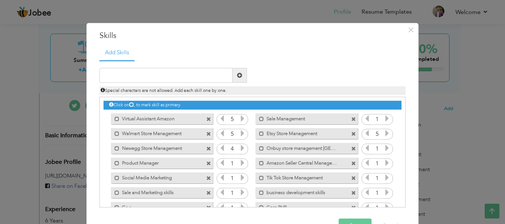
click at [239, 149] on icon at bounding box center [242, 148] width 7 height 7
click at [239, 162] on icon at bounding box center [242, 163] width 7 height 7
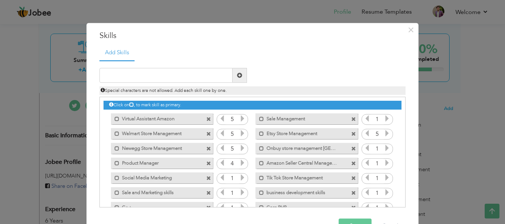
click at [239, 162] on icon at bounding box center [242, 163] width 7 height 7
click at [239, 179] on icon at bounding box center [242, 178] width 7 height 7
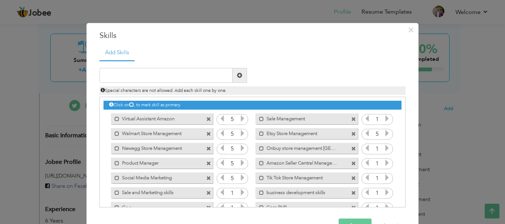
click at [239, 191] on icon at bounding box center [242, 193] width 7 height 7
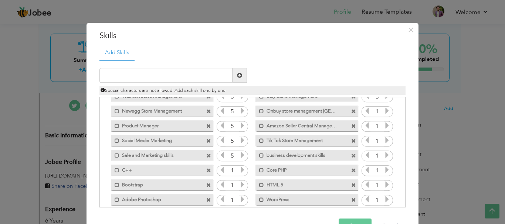
scroll to position [46, 0]
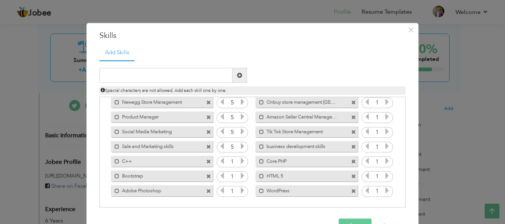
click at [239, 162] on icon at bounding box center [242, 161] width 7 height 7
click at [239, 176] on icon at bounding box center [242, 176] width 7 height 7
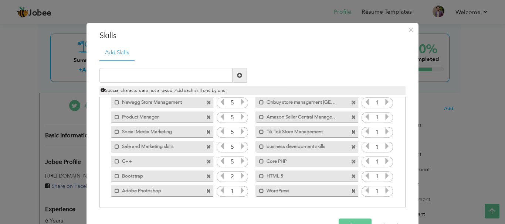
click at [239, 176] on icon at bounding box center [242, 176] width 7 height 7
click at [239, 189] on icon at bounding box center [242, 191] width 7 height 7
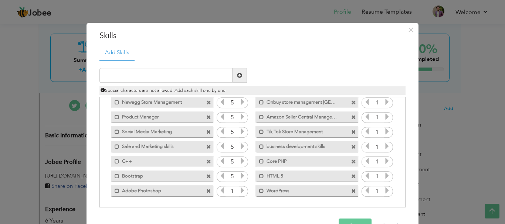
click at [239, 189] on icon at bounding box center [242, 191] width 7 height 7
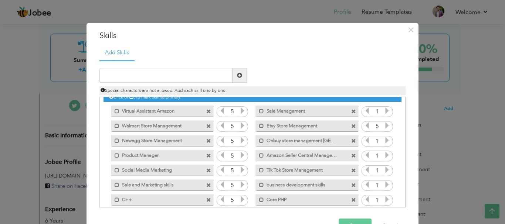
scroll to position [7, 0]
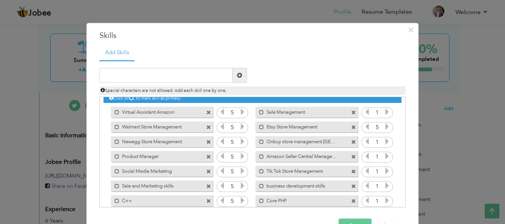
click at [384, 113] on icon at bounding box center [387, 112] width 7 height 7
click at [384, 141] on icon at bounding box center [387, 142] width 7 height 7
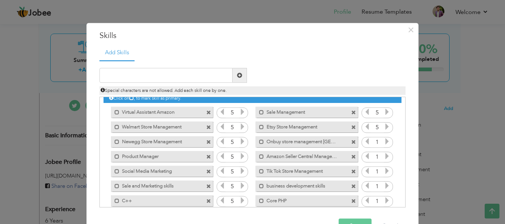
click at [384, 141] on icon at bounding box center [387, 142] width 7 height 7
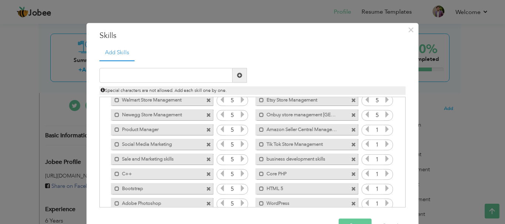
scroll to position [42, 0]
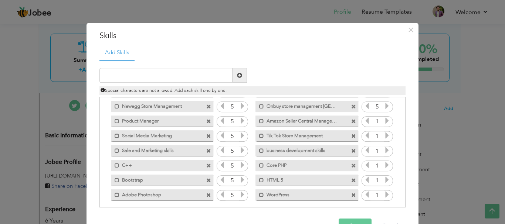
click at [384, 121] on icon at bounding box center [387, 121] width 7 height 7
click at [384, 137] on icon at bounding box center [387, 136] width 7 height 7
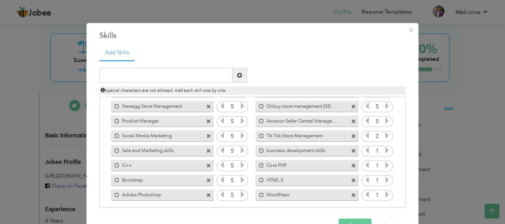
click at [384, 137] on icon at bounding box center [387, 136] width 7 height 7
click at [384, 150] on icon at bounding box center [387, 151] width 7 height 7
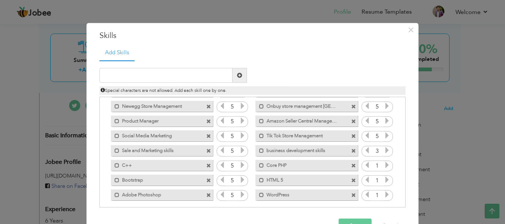
click at [384, 150] on icon at bounding box center [387, 151] width 7 height 7
click at [384, 165] on icon at bounding box center [387, 165] width 7 height 7
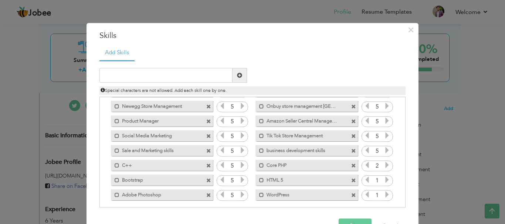
click at [384, 165] on icon at bounding box center [387, 165] width 7 height 7
click at [384, 180] on icon at bounding box center [387, 180] width 7 height 7
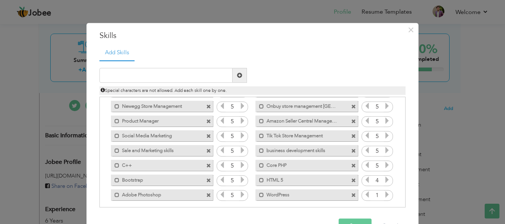
click at [384, 180] on icon at bounding box center [387, 180] width 7 height 7
click at [384, 195] on icon at bounding box center [387, 195] width 7 height 7
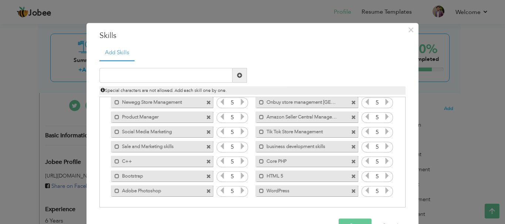
scroll to position [23, 0]
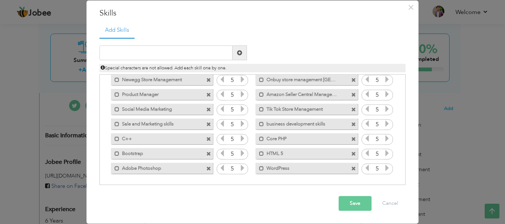
click at [352, 199] on button "Save" at bounding box center [355, 204] width 33 height 15
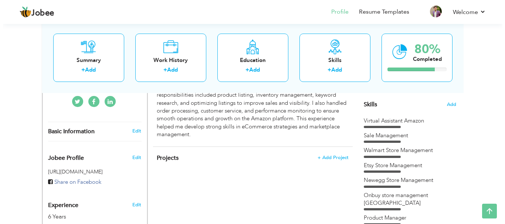
scroll to position [189, 0]
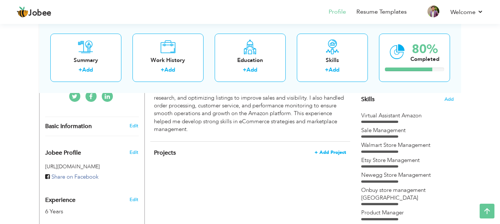
click at [339, 150] on span "+ Add Project" at bounding box center [329, 152] width 31 height 5
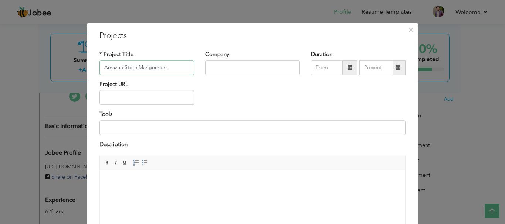
type input "Amazon Store Mangement"
click at [222, 70] on input "text" at bounding box center [252, 67] width 95 height 15
type input "Saahsol"
click at [319, 64] on input "08/2025" at bounding box center [327, 67] width 32 height 15
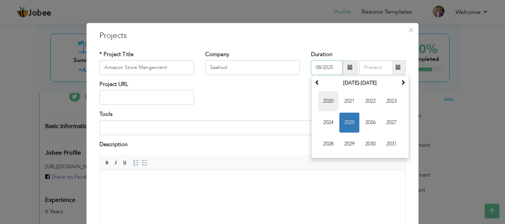
click at [329, 101] on span "2020" at bounding box center [328, 101] width 20 height 20
click at [352, 120] on span "Jun" at bounding box center [349, 123] width 20 height 20
type input "06/2020"
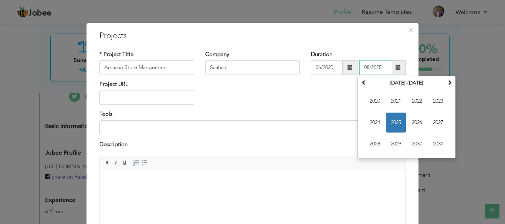
click at [371, 66] on input "08/2025" at bounding box center [376, 67] width 34 height 15
click at [395, 124] on span "2025" at bounding box center [396, 123] width 20 height 20
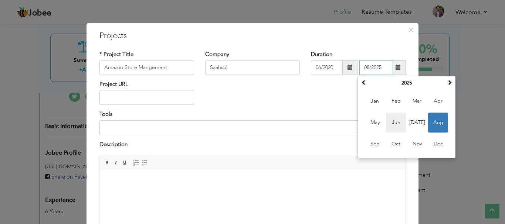
click at [396, 123] on span "Jun" at bounding box center [396, 123] width 20 height 20
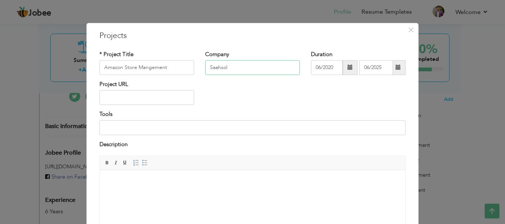
click at [237, 71] on input "Saahsol" at bounding box center [252, 67] width 95 height 15
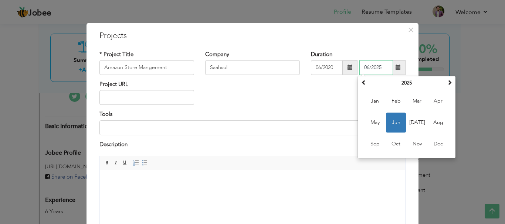
click at [378, 66] on input "06/2025" at bounding box center [376, 67] width 34 height 15
click at [361, 82] on span at bounding box center [363, 82] width 5 height 5
click at [392, 101] on span "Feb" at bounding box center [396, 101] width 20 height 20
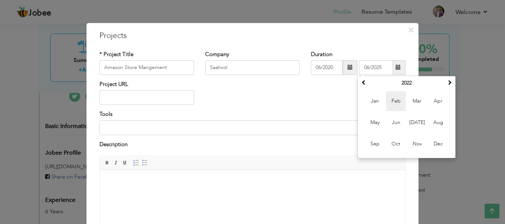
type input "02/2022"
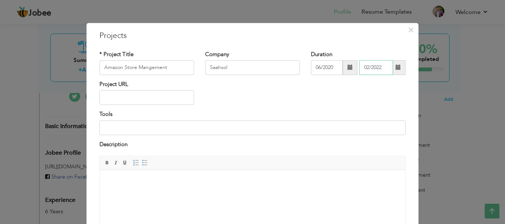
click at [373, 70] on input "02/2022" at bounding box center [376, 67] width 34 height 15
click at [301, 99] on div "Project URL" at bounding box center [252, 96] width 317 height 30
click at [168, 128] on input at bounding box center [252, 128] width 306 height 15
click at [173, 128] on input "Keepa SellerApp ZonGuru AMZcout" at bounding box center [252, 128] width 306 height 15
click at [117, 128] on input "Keepa SellerApp ZonGuru AMZ.cout" at bounding box center [252, 128] width 306 height 15
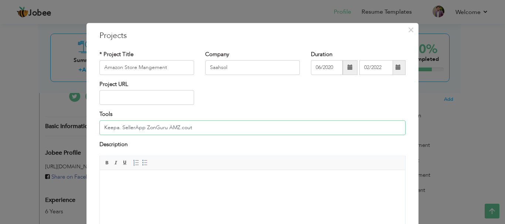
click at [119, 129] on input "Keepa. SellerApp ZonGuru AMZ.cout" at bounding box center [252, 128] width 306 height 15
click at [141, 129] on input "Keepa.SellerApp ZonGuru AMZ.cout" at bounding box center [252, 128] width 306 height 15
click at [117, 129] on input "Keepa.SellerApp, ZonGuru AMZ.cout" at bounding box center [252, 128] width 306 height 15
click at [118, 128] on input "Keepa.SellerApp, ZonGuru AMZ.cout" at bounding box center [252, 128] width 306 height 15
click at [164, 129] on input "Keepa,SellerApp, ZonGuru AMZ.cout" at bounding box center [252, 128] width 306 height 15
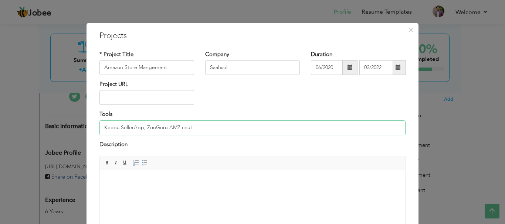
click at [117, 129] on input "Keepa,SellerApp, ZonGuru AMZ.cout" at bounding box center [252, 128] width 306 height 15
click at [143, 129] on input "Keepa, SellerApp, ZonGuru AMZ.cout" at bounding box center [252, 128] width 306 height 15
click at [165, 129] on input "Keepa, SellerApp, ZonGuru AMZ.cout" at bounding box center [252, 128] width 306 height 15
click at [203, 129] on input "Keepa, SellerApp, ZonGuru, AMZ.cout" at bounding box center [252, 128] width 306 height 15
drag, startPoint x: 285, startPoint y: 128, endPoint x: 102, endPoint y: 126, distance: 182.7
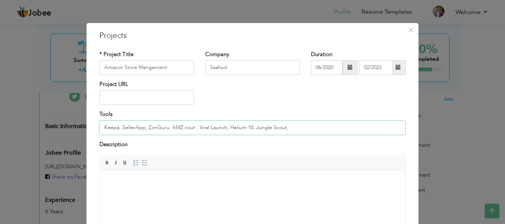
click at [102, 126] on input "Keepa, SellerApp, ZonGuru, AMZ.cout , Viral Launch, Helium 10, Jungle Scout," at bounding box center [252, 128] width 306 height 15
type input "Keepa, SellerApp, ZonGuru, AMZ.cout , Viral Launch, Helium 10, Jungle Scout,"
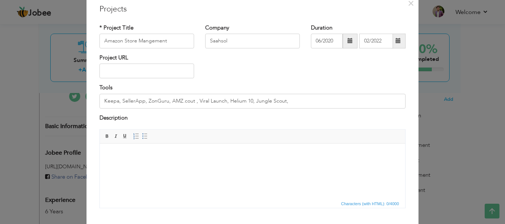
scroll to position [27, 0]
click at [254, 158] on body at bounding box center [252, 155] width 291 height 8
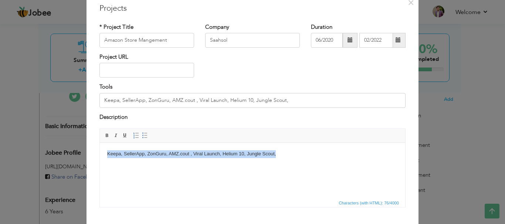
drag, startPoint x: 279, startPoint y: 154, endPoint x: 106, endPoint y: 144, distance: 173.0
click at [106, 144] on html "Keepa, SellerApp, ZonGuru, AMZ.cout , Viral Launch, Helium 10, Jungle Scout," at bounding box center [252, 154] width 305 height 23
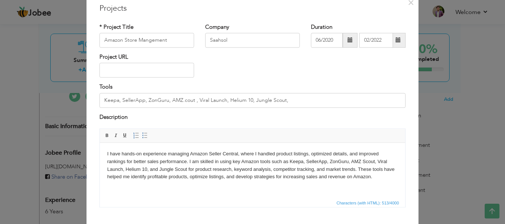
click at [129, 154] on body "I have hands-on experience managing Amazon Seller Central, where I handled prod…" at bounding box center [252, 166] width 291 height 31
click at [163, 159] on body "I have hands-on experience managing Amazon Seller Central, where I handled prod…" at bounding box center [252, 166] width 291 height 31
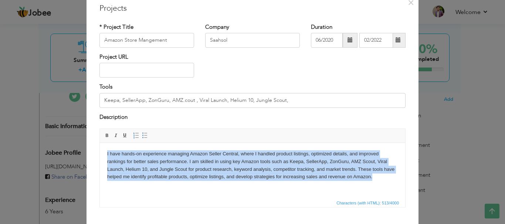
click at [163, 159] on body "I have hands-on experience managing Amazon Seller Central, where I handled prod…" at bounding box center [252, 166] width 291 height 31
paste body
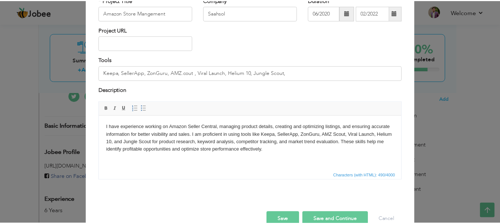
scroll to position [71, 0]
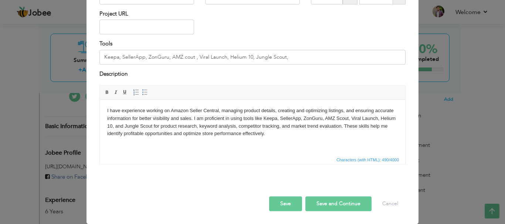
click at [281, 199] on button "Save" at bounding box center [285, 204] width 33 height 15
click at [313, 204] on button "Save and Continue" at bounding box center [338, 204] width 66 height 15
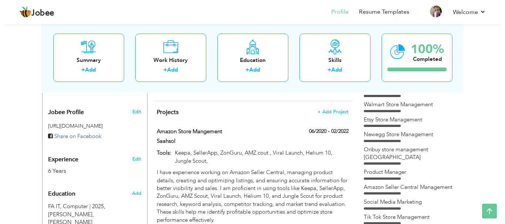
scroll to position [228, 0]
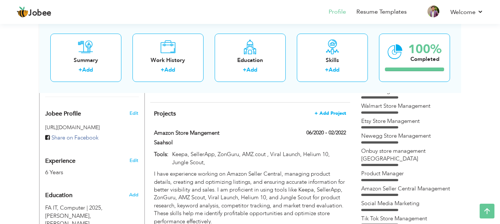
click at [327, 111] on span "+ Add Project" at bounding box center [329, 113] width 31 height 5
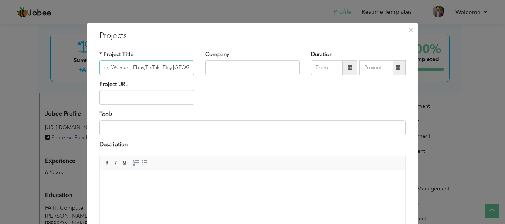
scroll to position [0, 18]
click at [180, 68] on input "Amazon, Walmart, Ebay,TikTok, Etsy,Newegg" at bounding box center [146, 67] width 95 height 15
click at [186, 68] on input "Amazon, Walmart, Ebay,TikTok, Etsy,NewEgg" at bounding box center [146, 67] width 95 height 15
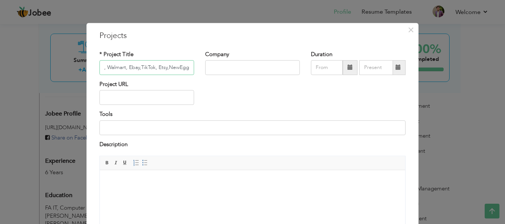
type input "Amazon, Walmart, Ebay,TikTok, Etsy,NewEggg"
click at [227, 67] on input "text" at bounding box center [252, 67] width 95 height 15
type input "S"
type input "M"
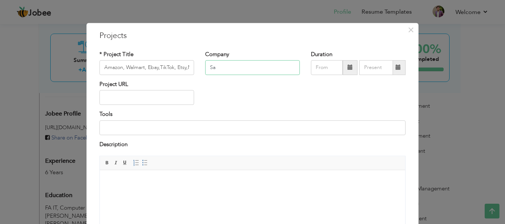
type input "S"
click at [253, 68] on input "text" at bounding box center [252, 67] width 95 height 15
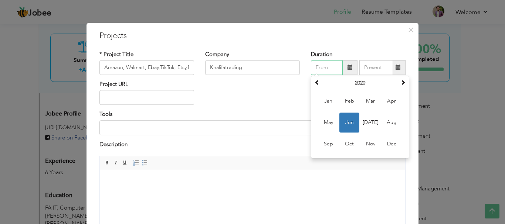
click at [320, 69] on input "text" at bounding box center [327, 67] width 32 height 15
click at [224, 68] on input "Khalifatrading" at bounding box center [252, 67] width 95 height 15
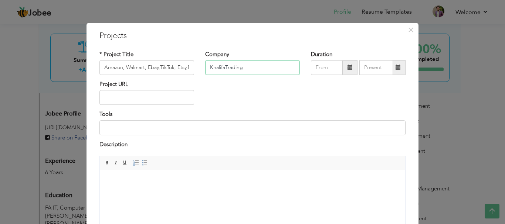
click at [223, 69] on input "KhalifaTrading" at bounding box center [252, 67] width 95 height 15
click at [266, 67] on input "Khalifa Trading" at bounding box center [252, 67] width 95 height 15
type input "Khalifa Trading"
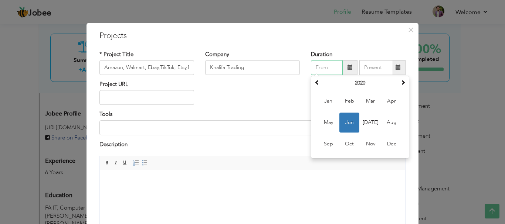
click at [324, 70] on input "text" at bounding box center [327, 67] width 32 height 15
click at [399, 85] on th at bounding box center [403, 83] width 9 height 11
click at [370, 102] on span "Mar" at bounding box center [371, 101] width 20 height 20
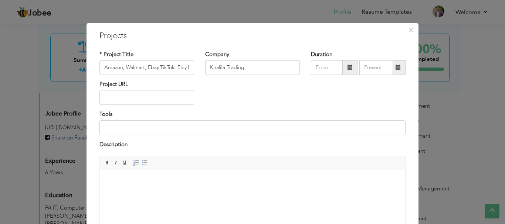
type input "03/2022"
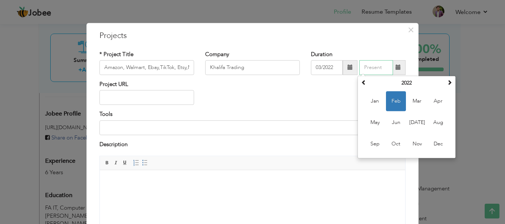
click at [376, 67] on input "text" at bounding box center [376, 67] width 34 height 15
click at [449, 82] on span at bounding box center [449, 82] width 5 height 5
click at [447, 85] on span at bounding box center [449, 82] width 5 height 5
click at [221, 106] on div "Project URL" at bounding box center [252, 96] width 317 height 30
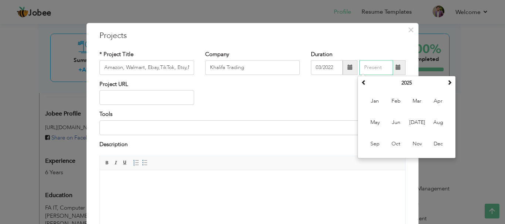
click at [369, 71] on input "text" at bounding box center [376, 67] width 34 height 15
click at [431, 104] on span "Apr" at bounding box center [438, 101] width 20 height 20
click at [369, 68] on input "04/2025" at bounding box center [376, 67] width 34 height 15
click at [369, 143] on span "Sep" at bounding box center [375, 144] width 20 height 20
type input "09/2025"
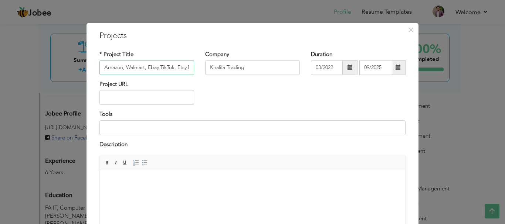
click at [111, 68] on input "Amazon, Walmart, Ebay,TikTok, Etsy,NewEggg" at bounding box center [146, 67] width 95 height 15
drag, startPoint x: 111, startPoint y: 68, endPoint x: 196, endPoint y: 68, distance: 84.3
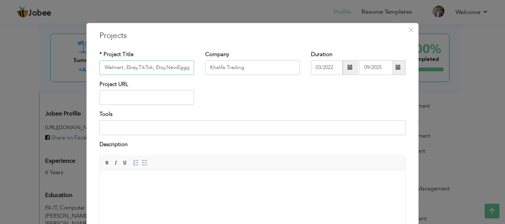
click at [196, 68] on div "* Project Title Amazon, Walmart, Ebay,TikTok, Etsy,NewEggg" at bounding box center [147, 66] width 106 height 30
click at [179, 129] on input at bounding box center [252, 128] width 306 height 15
paste input "Amazon, Walmart, Ebay,TikTok, Etsy,NewEggg"
click at [189, 127] on input "Amazon, Walmart, Ebay,TikTok, Etsy,NewEggg" at bounding box center [252, 128] width 306 height 15
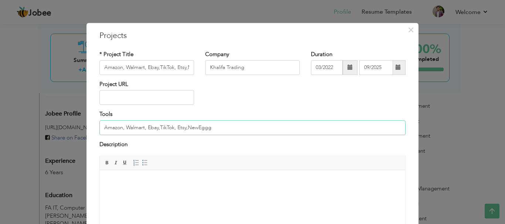
click at [189, 127] on input "Amazon, Walmart, Ebay,TikTok, Etsy,NewEggg" at bounding box center [252, 128] width 306 height 15
type input "Amazon, Walmart, Ebay,TikTok, Etsy,NewEggg"
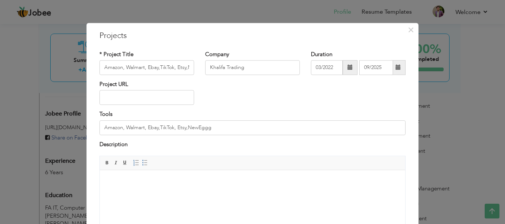
click at [182, 184] on body at bounding box center [252, 182] width 291 height 8
click at [217, 128] on input "Amazon, Walmart, Ebay,TikTok, Etsy,NewEggg" at bounding box center [252, 128] width 306 height 15
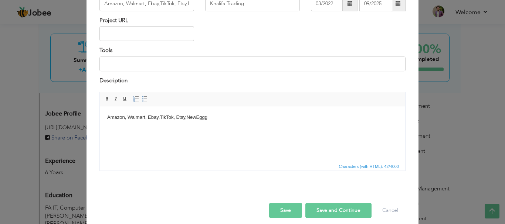
scroll to position [68, 0]
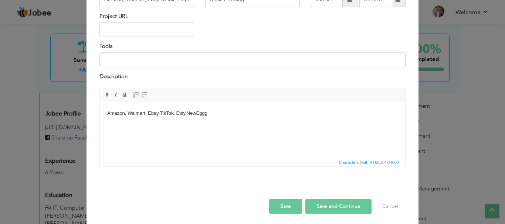
click at [291, 208] on button "Save" at bounding box center [285, 206] width 33 height 15
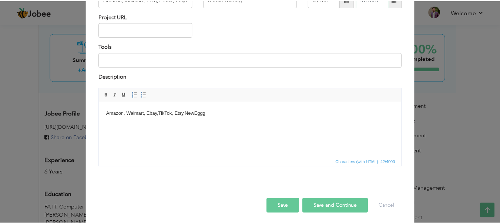
scroll to position [60, 0]
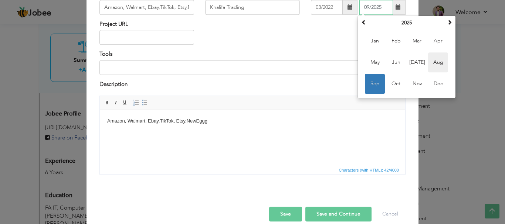
click at [433, 61] on span "Aug" at bounding box center [438, 63] width 20 height 20
type input "08/2025"
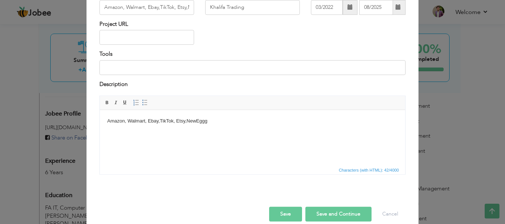
click at [291, 216] on button "Save" at bounding box center [285, 214] width 33 height 15
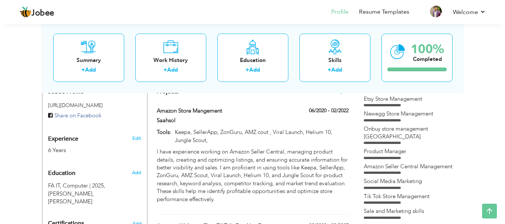
scroll to position [232, 0]
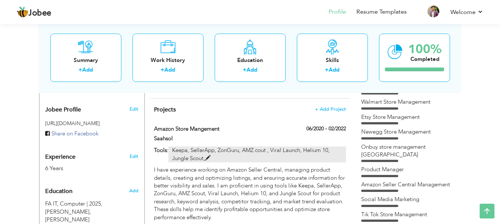
click at [206, 156] on span at bounding box center [208, 159] width 6 height 6
type input "Amazon Store Mangement"
type input "Saahsol"
type input "06/2020"
type input "02/2022"
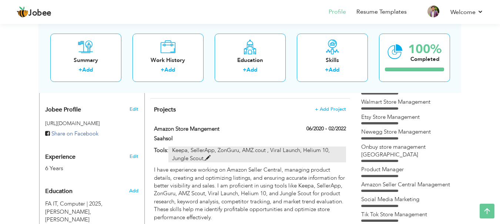
type input "Keepa, SellerApp, ZonGuru, AMZ.cout , Viral Launch, Helium 10, Jungle Scout,"
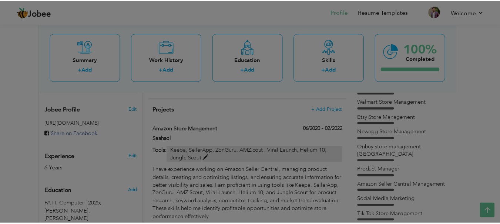
scroll to position [0, 0]
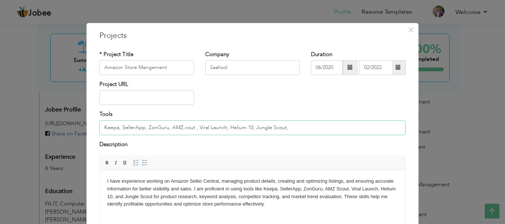
click at [167, 127] on input "Keepa, SellerApp, ZonGuru, AMZ.cout , Viral Launch, Helium 10, Jungle Scout," at bounding box center [252, 128] width 306 height 15
click at [408, 32] on span "×" at bounding box center [411, 29] width 6 height 13
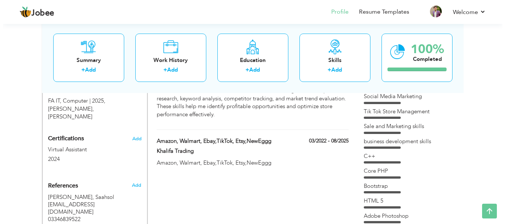
scroll to position [343, 0]
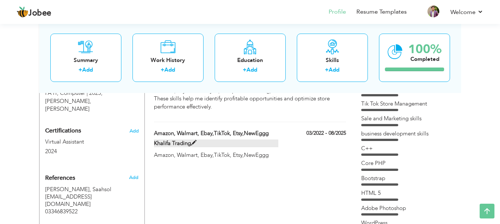
click at [206, 140] on label "Khalifa Trading" at bounding box center [216, 144] width 124 height 8
type input "Amazon, Walmart, Ebay,TikTok, Etsy,NewEggg"
type input "Khalifa Trading"
type input "03/2022"
type input "08/2025"
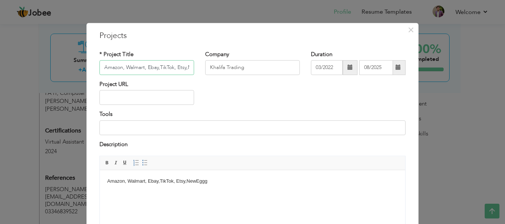
scroll to position [0, 21]
click at [166, 129] on input at bounding box center [252, 128] width 306 height 15
paste input "Keepa, SellerApp, ZonGuru, AMZ.cout , Viral Launch, Helium 10, Jungle Scout,"
type input "Keepa, SellerApp, ZonGuru, AMZ.cout , Viral Launch, Helium 10, Jungle Scout,"
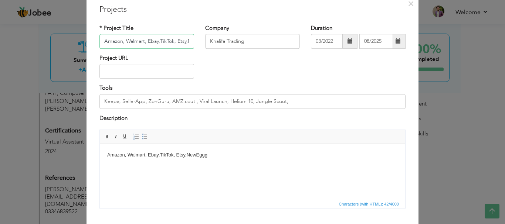
scroll to position [0, 21]
drag, startPoint x: 157, startPoint y: 42, endPoint x: 211, endPoint y: 44, distance: 53.7
click at [211, 44] on div "* Project Title Amazon, Walmart, Ebay,TikTok, Etsy,NewEggg Company Khalifa Trad…" at bounding box center [252, 39] width 317 height 30
click at [187, 40] on input "Amazon, Walmart, Ebay,TikTok, Etsy,NewEggg" at bounding box center [146, 41] width 95 height 15
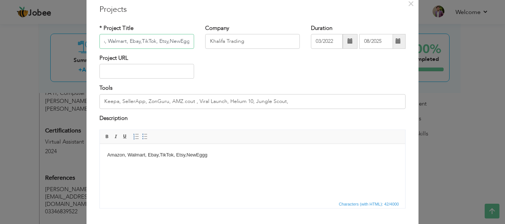
type input "Amazon, Walmart, Ebay,TikTok, Etsy,NewEgg"
click at [364, 85] on div "Tools Keepa, SellerApp, ZonGuru, AMZ.cout , Viral Launch, Helium 10, Jungle Sco…" at bounding box center [252, 97] width 306 height 24
click at [217, 155] on body "Amazon, Walmart, Ebay,TikTok, Etsy,NewEggg" at bounding box center [252, 156] width 291 height 8
click at [201, 156] on body "Amazon, Walmart, Ebay,TikTok, Etsy,NewEgg" at bounding box center [252, 156] width 291 height 8
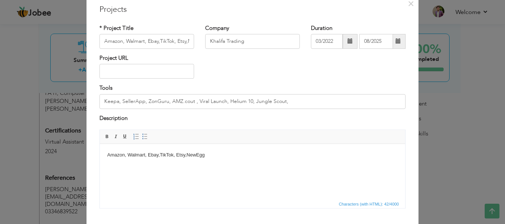
drag, startPoint x: 201, startPoint y: 156, endPoint x: 179, endPoint y: 154, distance: 22.3
click at [179, 154] on body "Amazon, Walmart, Ebay,TikTok, Etsy,NewEgg" at bounding box center [252, 156] width 291 height 8
click at [191, 156] on body "Amazon, Walmart, Ebay,TikTok, Etsy,NewEgg" at bounding box center [252, 156] width 291 height 8
drag, startPoint x: 191, startPoint y: 156, endPoint x: 128, endPoint y: 153, distance: 62.9
click at [128, 153] on body "Amazon, Walmart, Ebay,TikTok, Etsy,NewEgg" at bounding box center [252, 156] width 291 height 8
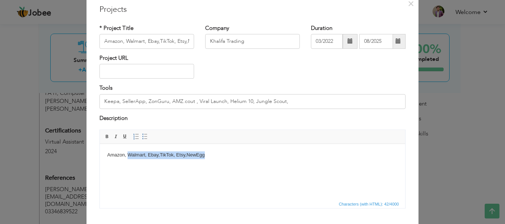
copy body "Walmart, Ebay,TikTok, Etsy,NewEgg"
click at [179, 156] on body "Amazon, Walmart, Ebay,TikTok, Etsy,NewEgg" at bounding box center [252, 156] width 291 height 8
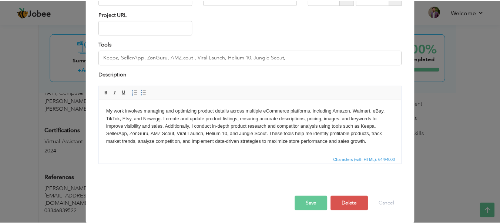
scroll to position [71, 0]
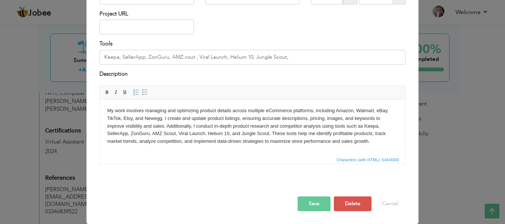
click at [312, 206] on button "Save" at bounding box center [314, 204] width 33 height 15
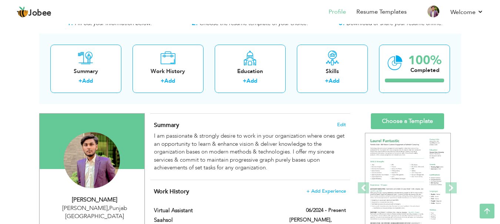
scroll to position [0, 0]
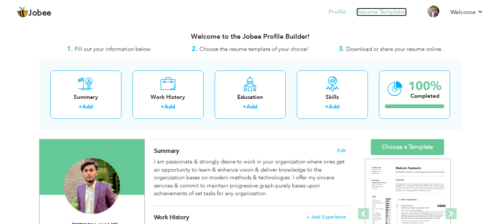
click at [383, 11] on link "Resume Templates" at bounding box center [381, 12] width 50 height 9
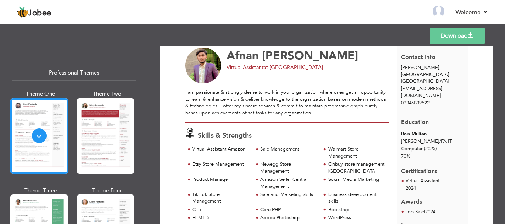
scroll to position [19, 0]
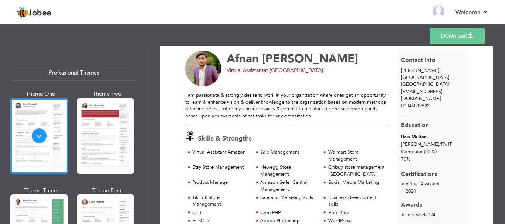
click at [450, 35] on link "Download" at bounding box center [457, 36] width 55 height 16
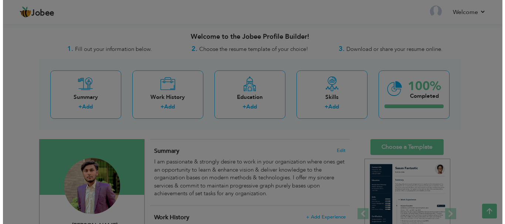
scroll to position [168, 0]
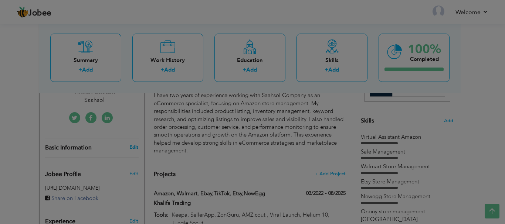
select select "number:166"
select select "number:8"
type input "Saahsol"
type input "Virtual Assistant"
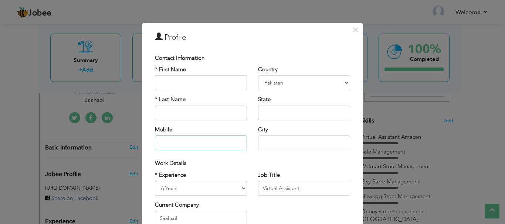
click at [194, 143] on input "text" at bounding box center [201, 143] width 92 height 15
type input "0"
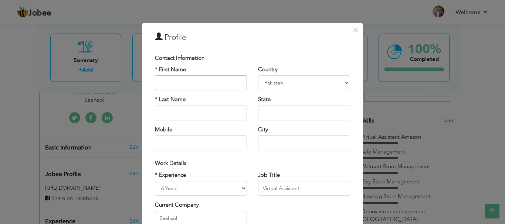
click at [171, 82] on input "text" at bounding box center [201, 83] width 92 height 15
click at [174, 84] on input "Muhamad" at bounding box center [201, 83] width 92 height 15
type input "[DEMOGRAPHIC_DATA]"
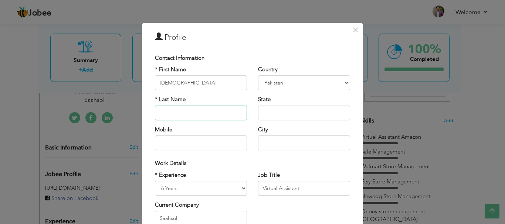
click at [177, 112] on input "text" at bounding box center [201, 113] width 92 height 15
type input "Afnan"
click at [192, 144] on input "text" at bounding box center [201, 143] width 92 height 15
click at [162, 143] on input "031210671" at bounding box center [201, 143] width 92 height 15
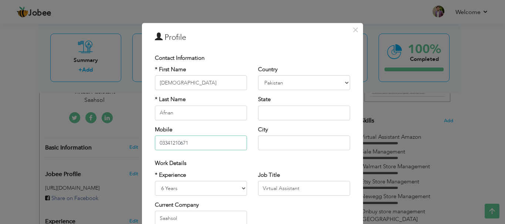
type input "03341210671"
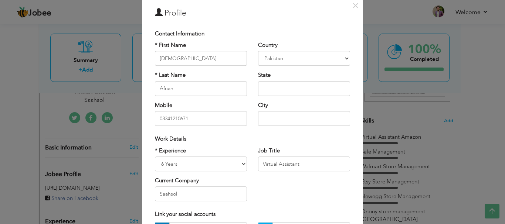
scroll to position [41, 0]
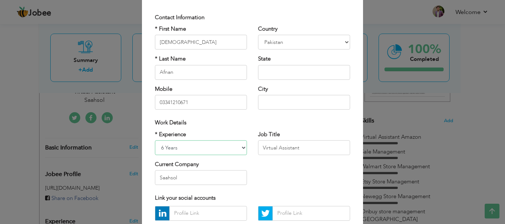
click at [241, 148] on select "Entry Level Less than 1 Year 1 Year 2 Years 3 Years 4 Years 5 Years 6 Years 7 Y…" at bounding box center [201, 148] width 92 height 15
click at [155, 141] on select "Entry Level Less than 1 Year 1 Year 2 Years 3 Years 4 Years 5 Years 6 Years 7 Y…" at bounding box center [201, 148] width 92 height 15
click at [238, 146] on select "Entry Level Less than 1 Year 1 Year 2 Years 3 Years 4 Years 5 Years 6 Years 7 Y…" at bounding box center [201, 148] width 92 height 15
select select "number:8"
click at [155, 141] on select "Entry Level Less than 1 Year 1 Year 2 Years 3 Years 4 Years 5 Years 6 Years 7 Y…" at bounding box center [201, 148] width 92 height 15
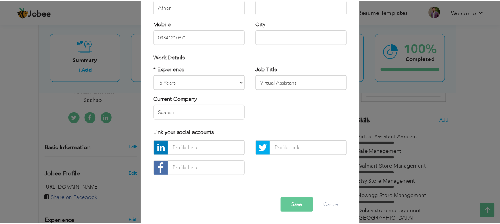
scroll to position [107, 0]
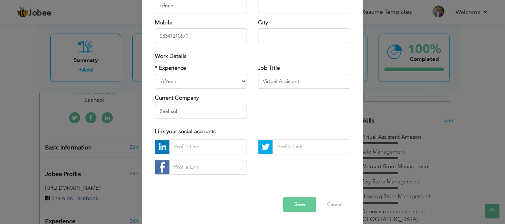
click at [300, 205] on button "Save" at bounding box center [299, 204] width 33 height 15
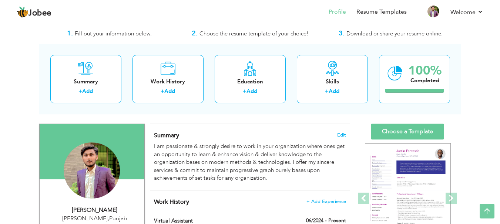
scroll to position [0, 0]
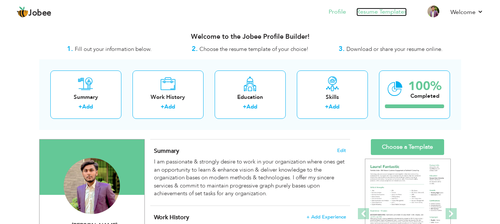
click at [379, 10] on link "Resume Templates" at bounding box center [381, 12] width 50 height 9
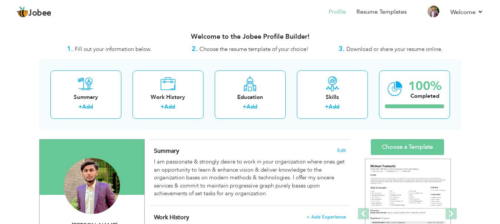
click at [127, 148] on div at bounding box center [92, 167] width 105 height 55
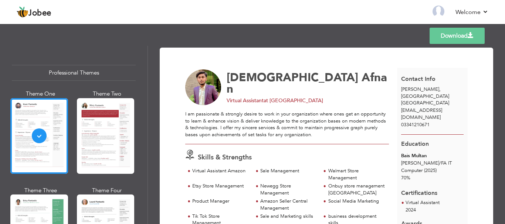
click at [301, 133] on div "I am passionate & strongly desire to work in your organization where ones get a…" at bounding box center [287, 124] width 204 height 27
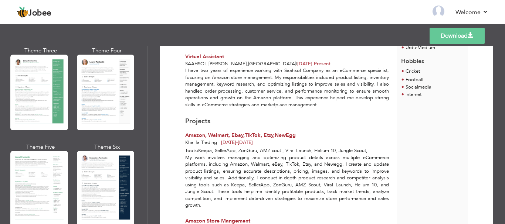
scroll to position [193, 0]
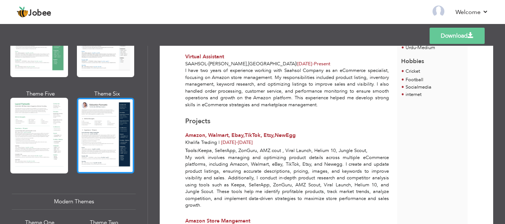
click at [112, 121] on div at bounding box center [106, 136] width 58 height 76
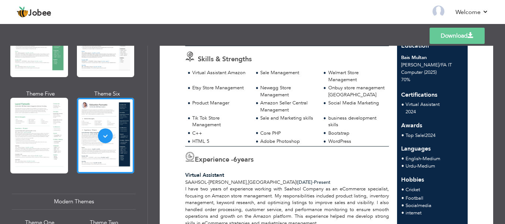
scroll to position [0, 0]
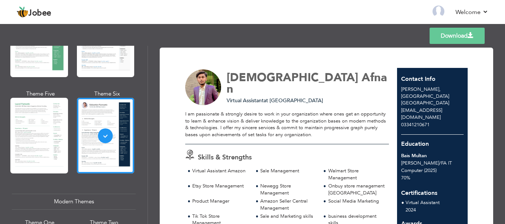
click at [467, 38] on link "Download" at bounding box center [457, 36] width 55 height 16
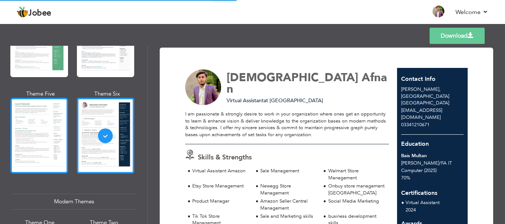
click at [43, 127] on div at bounding box center [39, 136] width 58 height 76
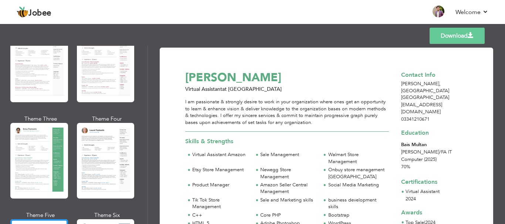
scroll to position [75, 0]
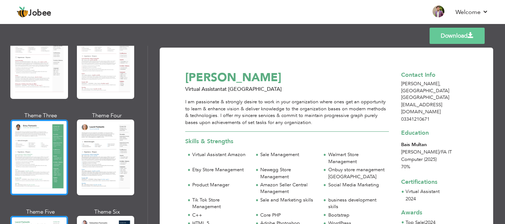
click at [41, 153] on div at bounding box center [39, 158] width 58 height 76
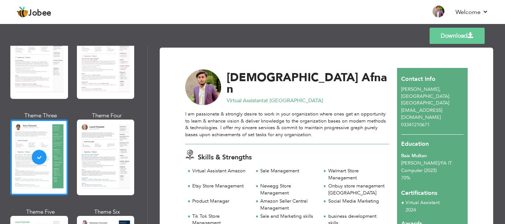
click at [453, 35] on link "Download" at bounding box center [457, 36] width 55 height 16
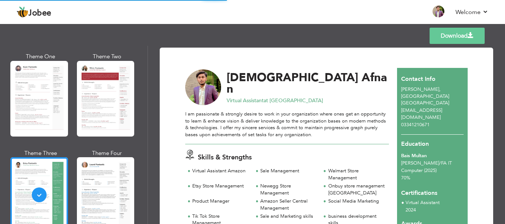
scroll to position [41, 0]
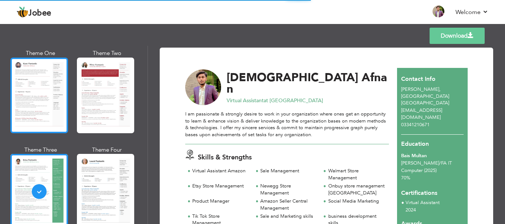
click at [20, 101] on div at bounding box center [39, 96] width 58 height 76
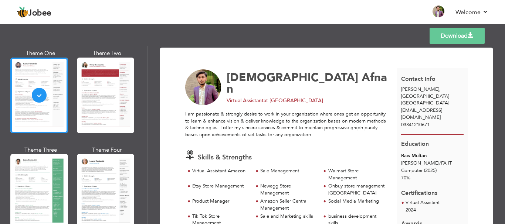
click at [447, 35] on link "Download" at bounding box center [457, 36] width 55 height 16
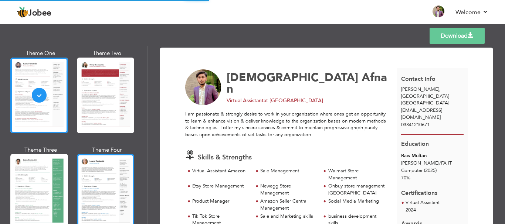
click at [94, 194] on div at bounding box center [106, 192] width 58 height 76
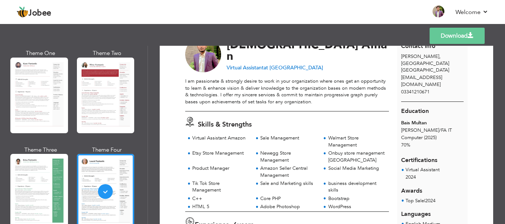
scroll to position [18, 0]
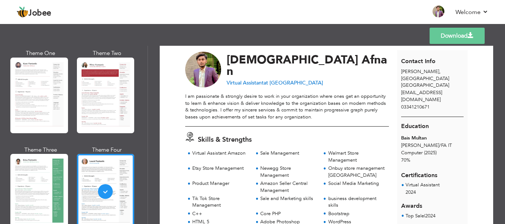
click at [449, 38] on link "Download" at bounding box center [457, 36] width 55 height 16
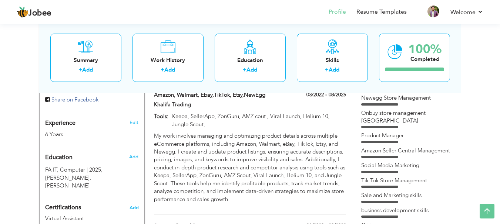
scroll to position [270, 0]
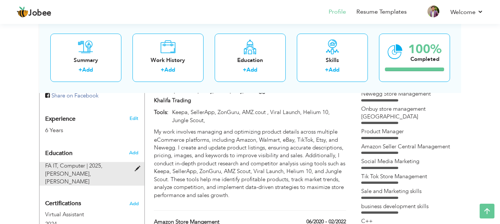
click at [138, 166] on span at bounding box center [139, 169] width 9 height 6
type input "FA IT"
type input "Computer"
type input "2025"
type input "Bais Multan"
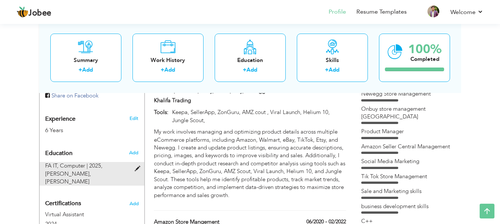
type input "70"
radio input "true"
type input "[PERSON_NAME]"
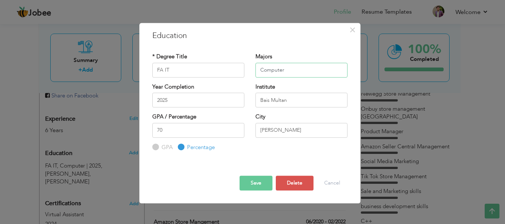
click at [290, 67] on input "Computer" at bounding box center [302, 70] width 92 height 15
type input "Computer Science"
drag, startPoint x: 268, startPoint y: 101, endPoint x: 264, endPoint y: 101, distance: 4.4
click at [264, 101] on input "Bais Multan" at bounding box center [302, 100] width 92 height 15
drag, startPoint x: 287, startPoint y: 100, endPoint x: 278, endPoint y: 100, distance: 9.2
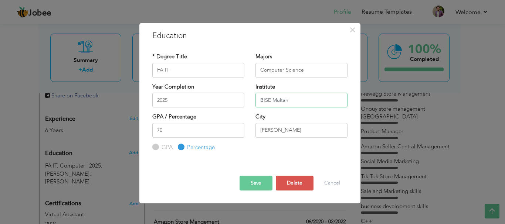
click at [278, 100] on input "BISE Multan" at bounding box center [302, 100] width 92 height 15
type input "BISE MULTAN"
click at [259, 183] on button "Save" at bounding box center [256, 183] width 33 height 15
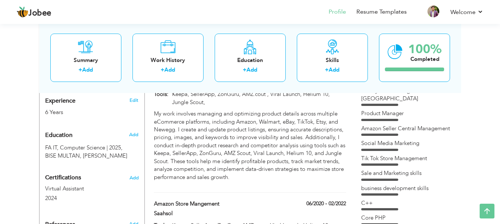
scroll to position [256, 0]
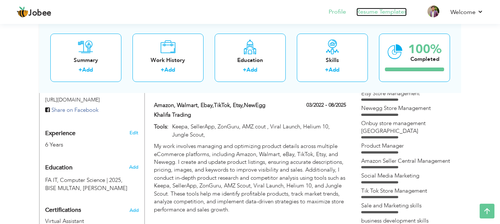
click at [382, 11] on link "Resume Templates" at bounding box center [381, 12] width 50 height 9
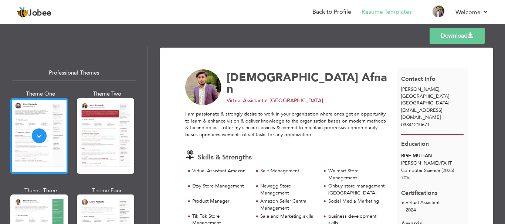
click at [470, 36] on span at bounding box center [471, 36] width 6 height 6
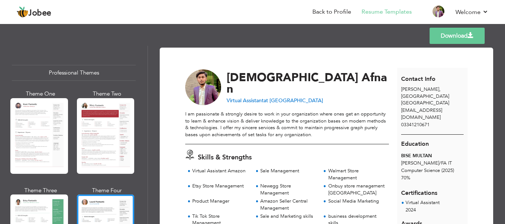
click at [467, 37] on link "Download" at bounding box center [457, 36] width 55 height 16
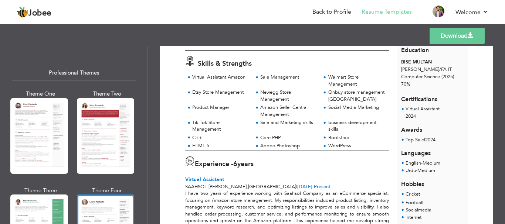
scroll to position [98, 0]
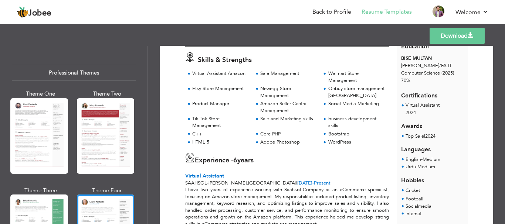
drag, startPoint x: 502, startPoint y: 116, endPoint x: 503, endPoint y: 121, distance: 4.6
click at [503, 121] on div "Download [PERSON_NAME] Virtual Assistant at [GEOGRAPHIC_DATA] Skills & Strengths" at bounding box center [326, 135] width 357 height 179
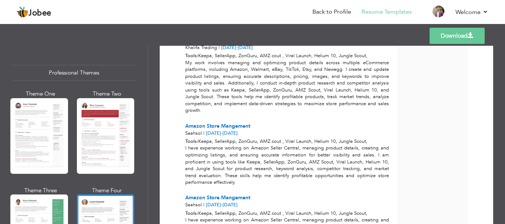
scroll to position [334, 0]
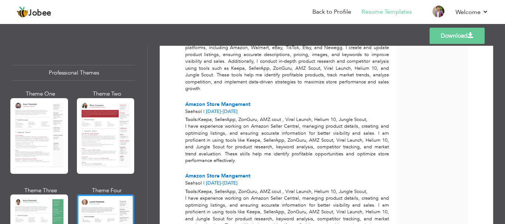
drag, startPoint x: 502, startPoint y: 187, endPoint x: 496, endPoint y: 221, distance: 34.2
click at [496, 221] on div "Download [PERSON_NAME] Virtual Assistant at [GEOGRAPHIC_DATA] Skills & Strengths" at bounding box center [326, 135] width 357 height 179
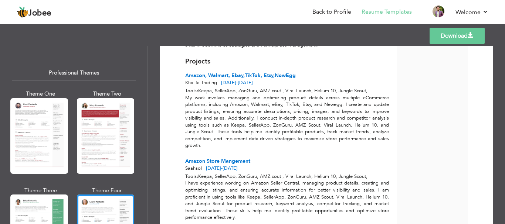
scroll to position [244, 0]
